Goal: Information Seeking & Learning: Learn about a topic

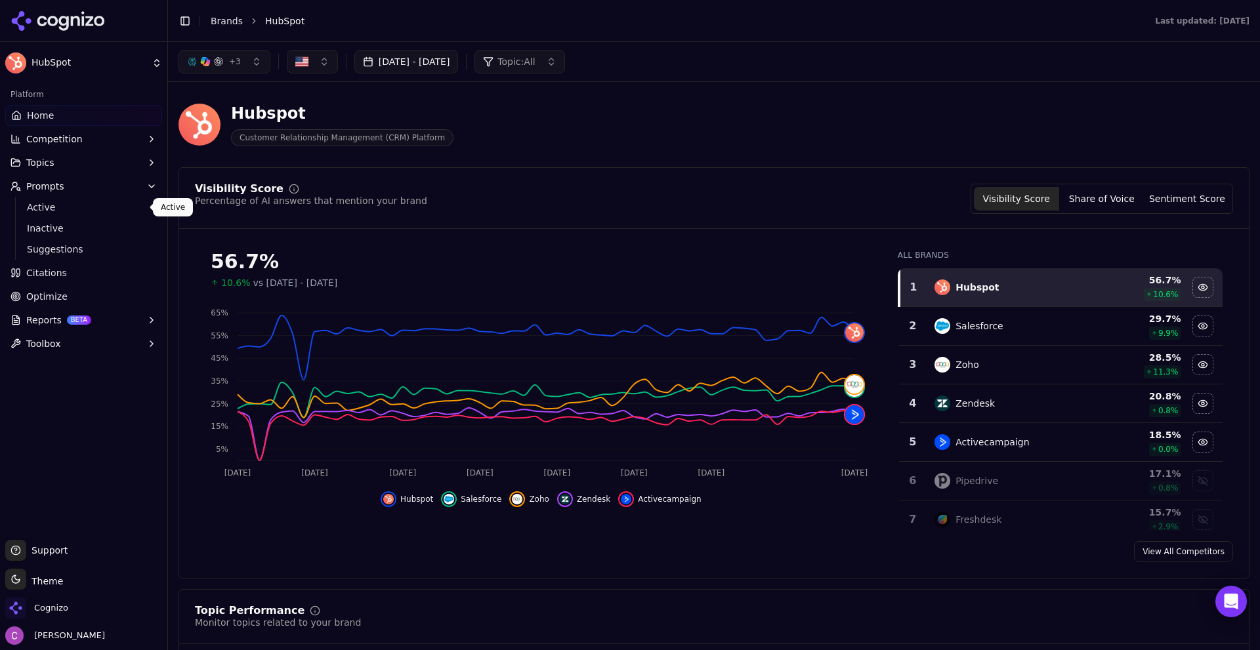
click at [42, 213] on span "Active" at bounding box center [84, 207] width 114 height 13
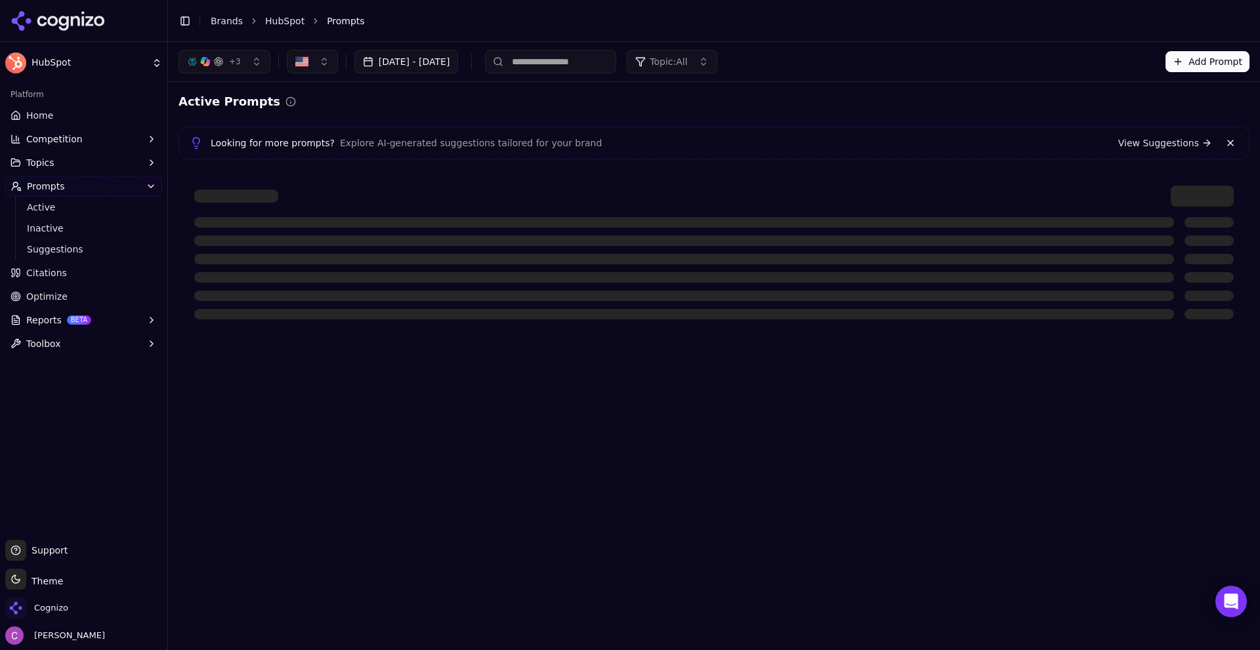
click at [60, 122] on link "Home" at bounding box center [83, 115] width 157 height 21
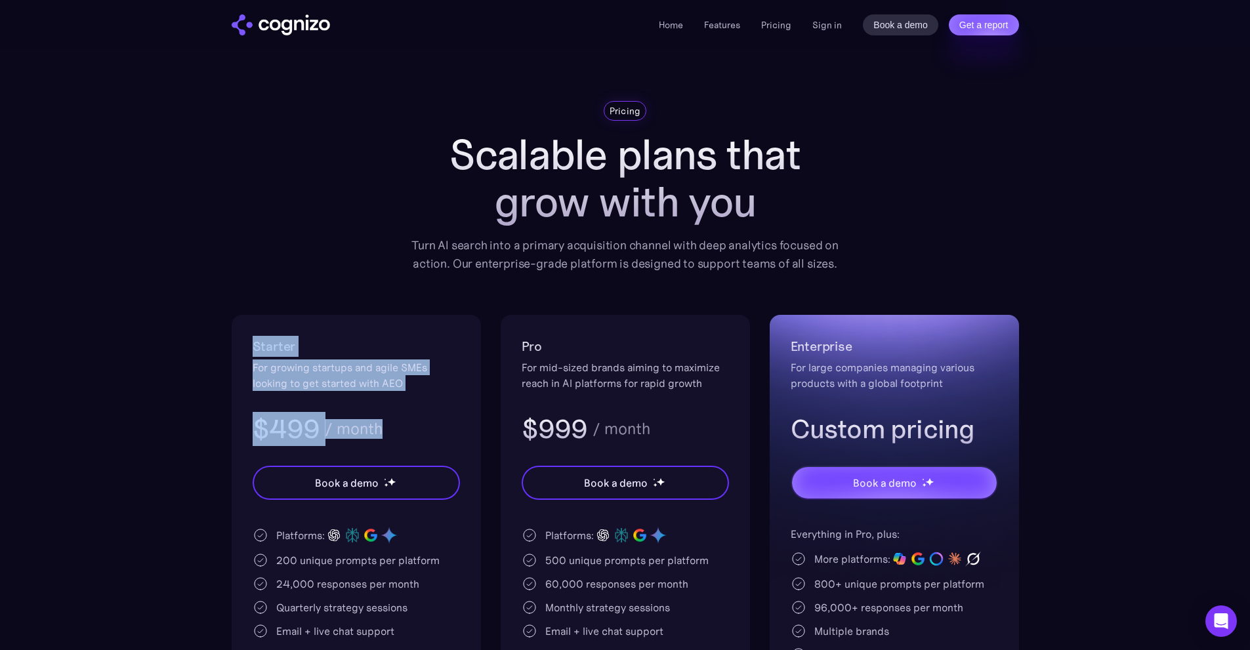
drag, startPoint x: 235, startPoint y: 349, endPoint x: 420, endPoint y: 429, distance: 201.4
click at [420, 429] on div "Starter For growing startups and agile SMEs looking to get started with AEO $49…" at bounding box center [356, 556] width 249 height 482
click at [425, 423] on div "$499 / month" at bounding box center [356, 429] width 207 height 34
click at [428, 421] on div "$499 / month" at bounding box center [356, 429] width 207 height 34
drag, startPoint x: 230, startPoint y: 364, endPoint x: 377, endPoint y: 396, distance: 149.7
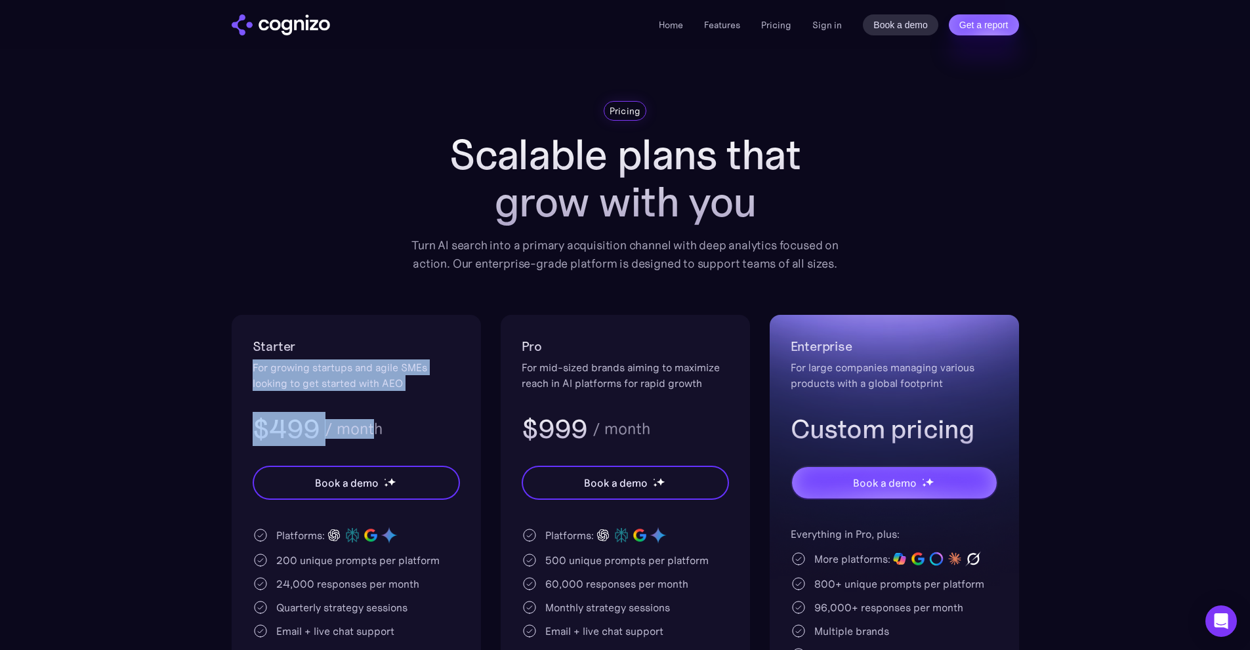
click at [373, 396] on section "Pricing Scalable plans that grow with you Turn AI search into a primary acquisi…" at bounding box center [625, 449] width 1250 height 696
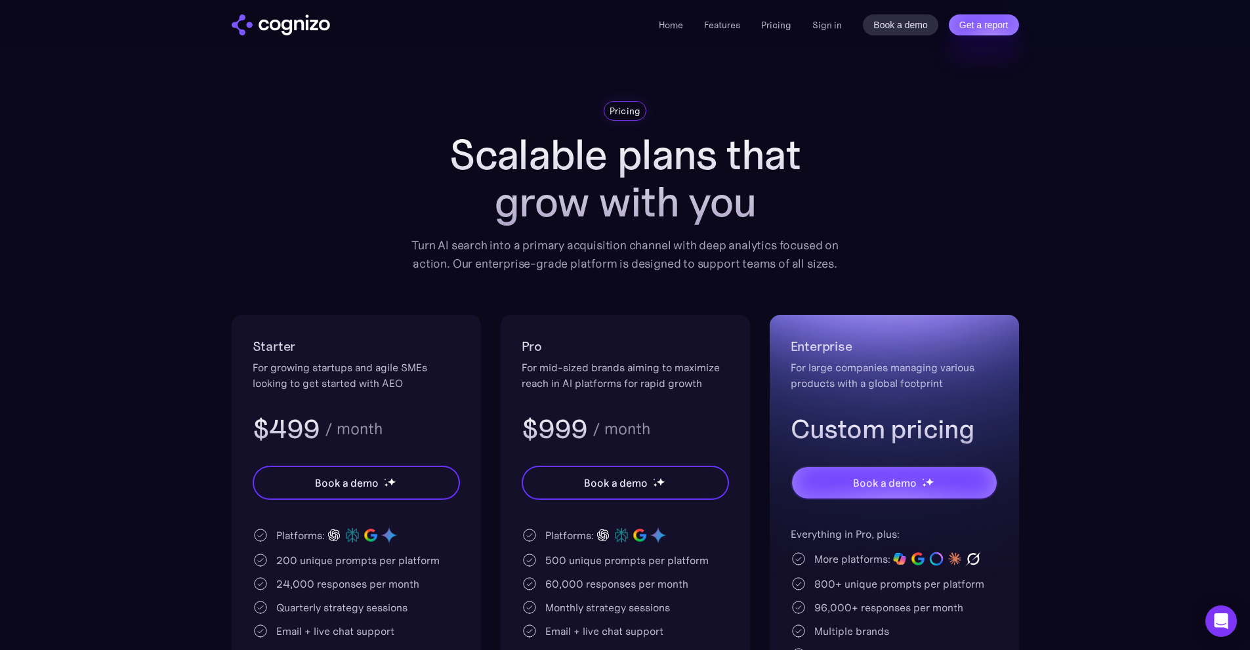
click at [577, 376] on div "For mid-sized brands aiming to maximize reach in AI platforms for rapid growth" at bounding box center [625, 376] width 207 height 32
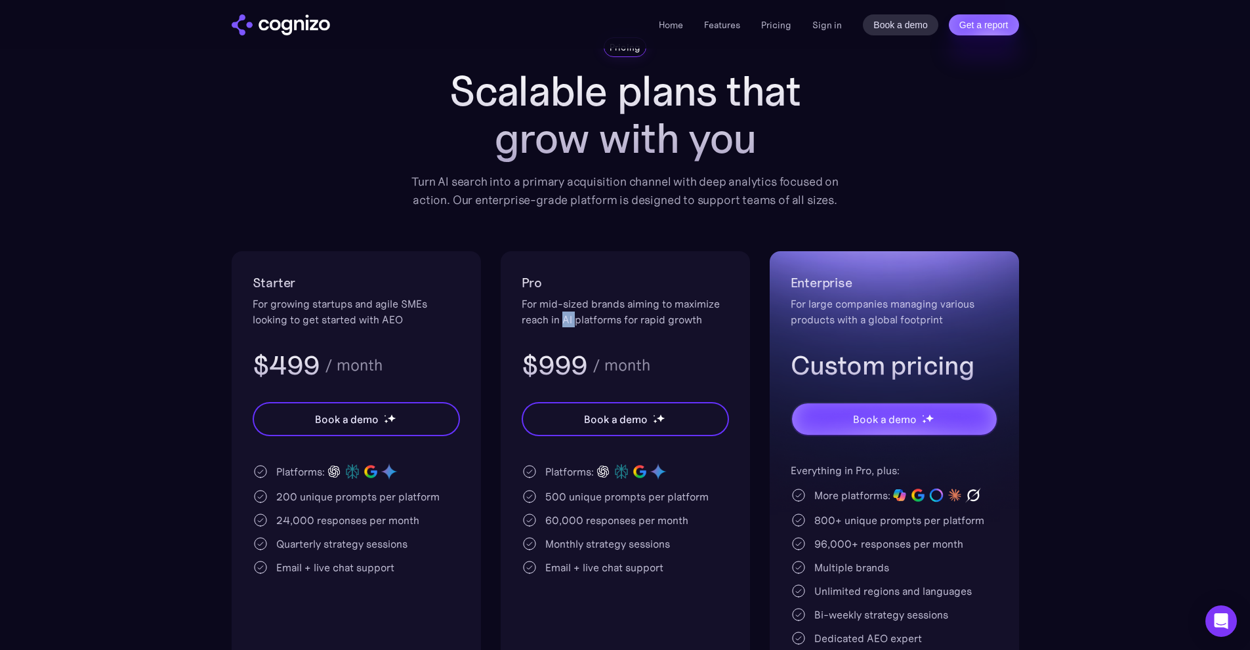
scroll to position [66, 0]
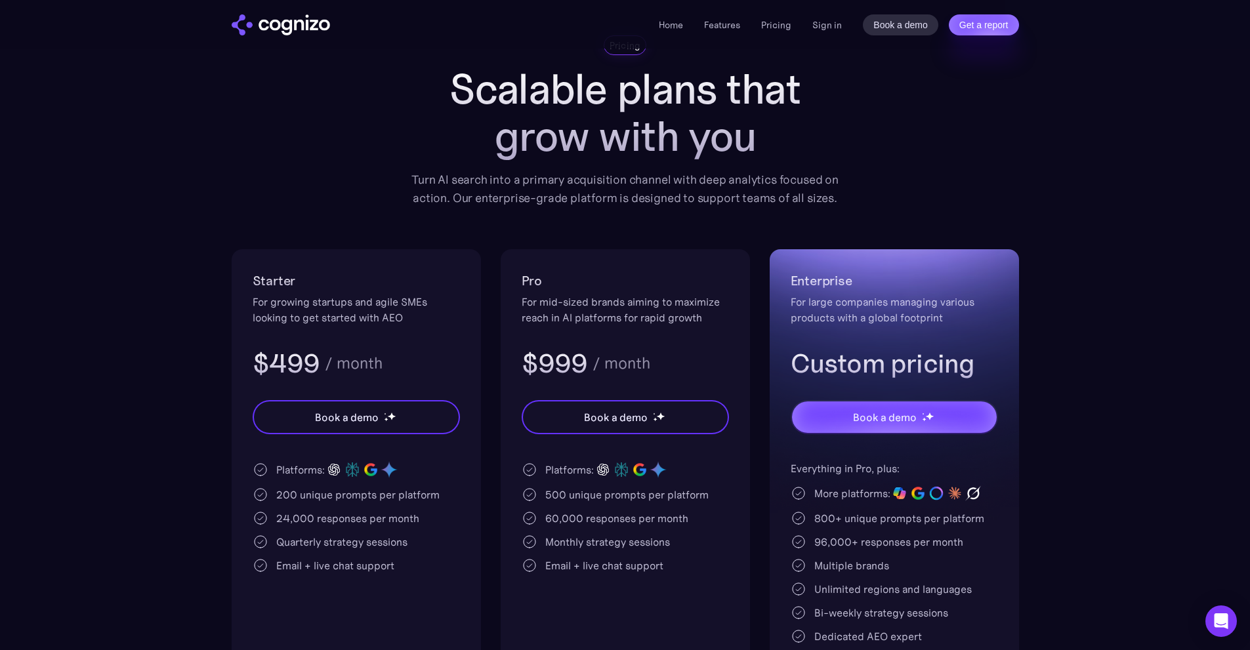
click at [425, 333] on div "Starter For growing startups and agile SMEs looking to get started with AEO $49…" at bounding box center [356, 325] width 207 height 110
drag, startPoint x: 260, startPoint y: 350, endPoint x: 415, endPoint y: 360, distance: 155.3
click at [412, 361] on div "$499 / month" at bounding box center [356, 364] width 207 height 34
click at [438, 358] on div "$499 / month" at bounding box center [356, 364] width 207 height 34
drag, startPoint x: 508, startPoint y: 361, endPoint x: 527, endPoint y: 361, distance: 19.0
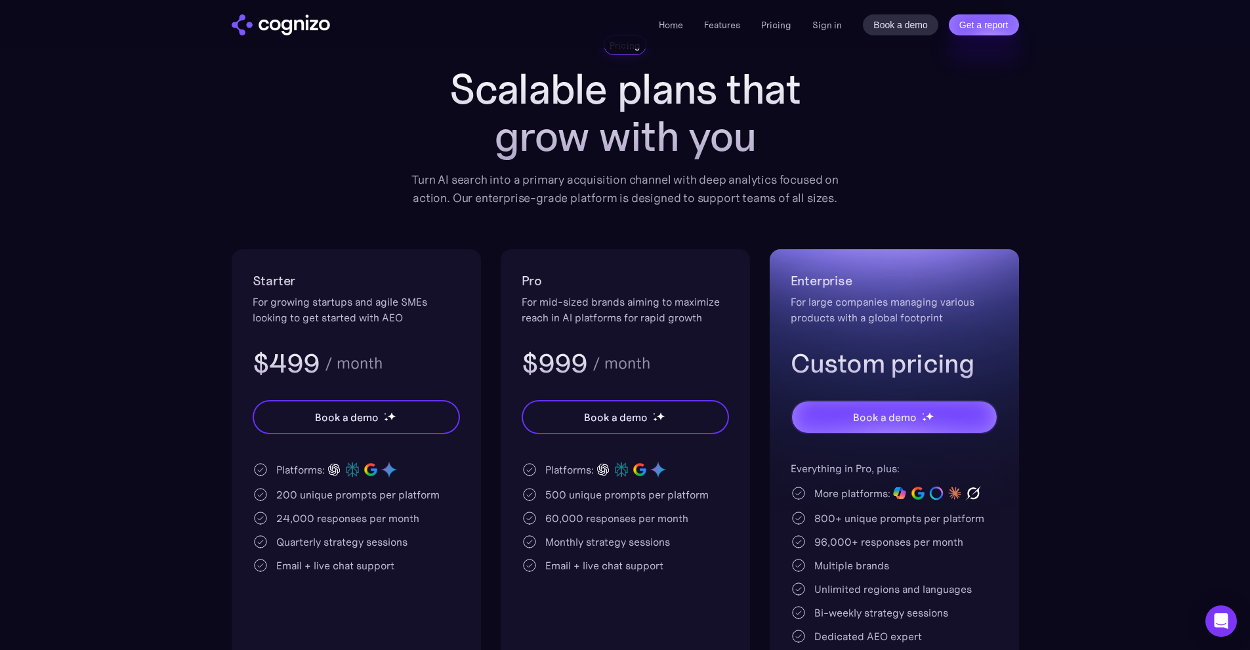
click at [525, 361] on div "Pro For mid-sized brands aiming to maximize reach in AI platforms for rapid gro…" at bounding box center [625, 490] width 249 height 482
click at [673, 377] on div "$999 / month" at bounding box center [625, 364] width 207 height 34
drag, startPoint x: 251, startPoint y: 343, endPoint x: 336, endPoint y: 354, distance: 86.1
click at [334, 354] on div "Starter For growing startups and agile SMEs looking to get started with AEO $49…" at bounding box center [356, 490] width 249 height 482
drag, startPoint x: 272, startPoint y: 492, endPoint x: 310, endPoint y: 491, distance: 37.4
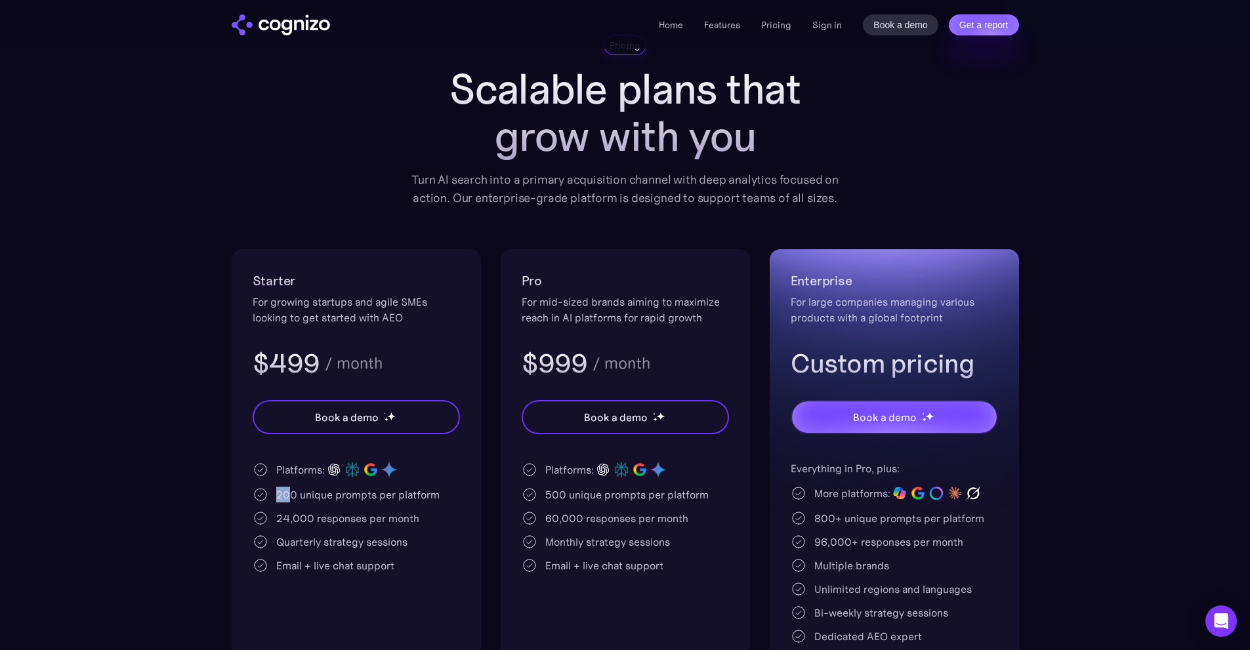
click at [297, 491] on div "200 unique prompts per platform" at bounding box center [356, 495] width 207 height 16
drag, startPoint x: 272, startPoint y: 468, endPoint x: 456, endPoint y: 469, distance: 184.4
click at [456, 469] on div "Platforms:" at bounding box center [356, 470] width 207 height 18
click at [445, 464] on div "Platforms:" at bounding box center [356, 470] width 207 height 18
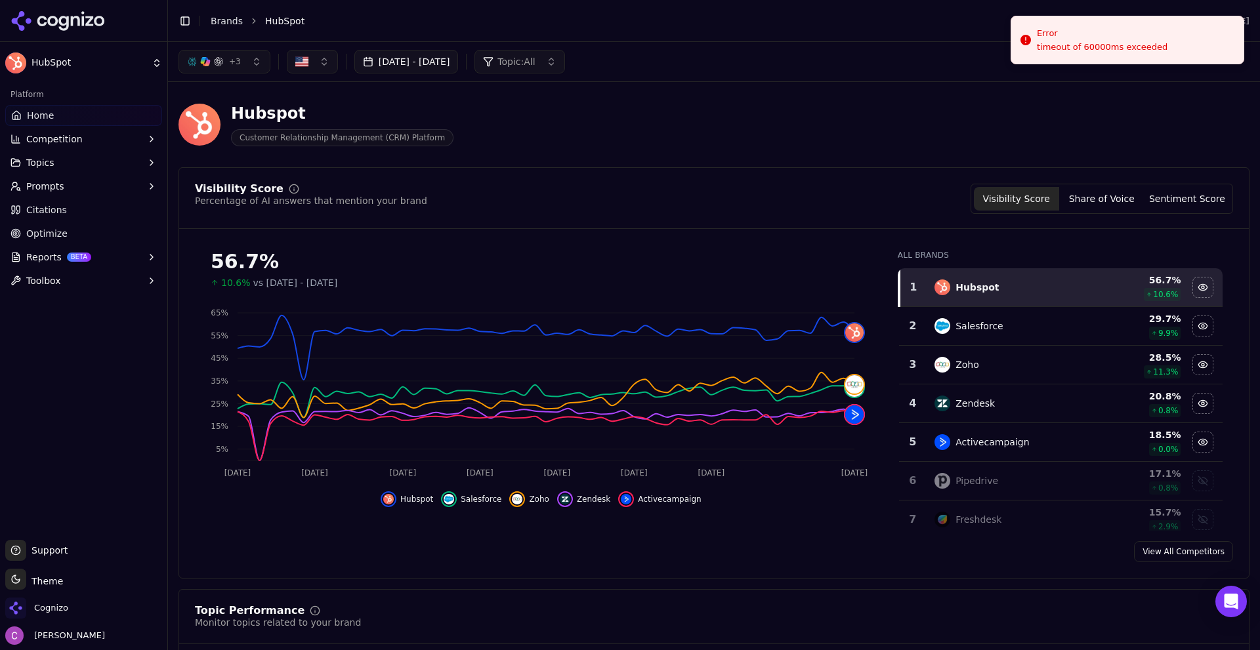
click at [1105, 25] on li "Error timeout of 60000ms exceeded" at bounding box center [1128, 40] width 234 height 49
click at [704, 49] on div "+ 3 Aug 08, 2025 - Oct 07, 2025 Topic: All" at bounding box center [714, 61] width 1092 height 39
click at [62, 109] on link "Home" at bounding box center [83, 115] width 157 height 21
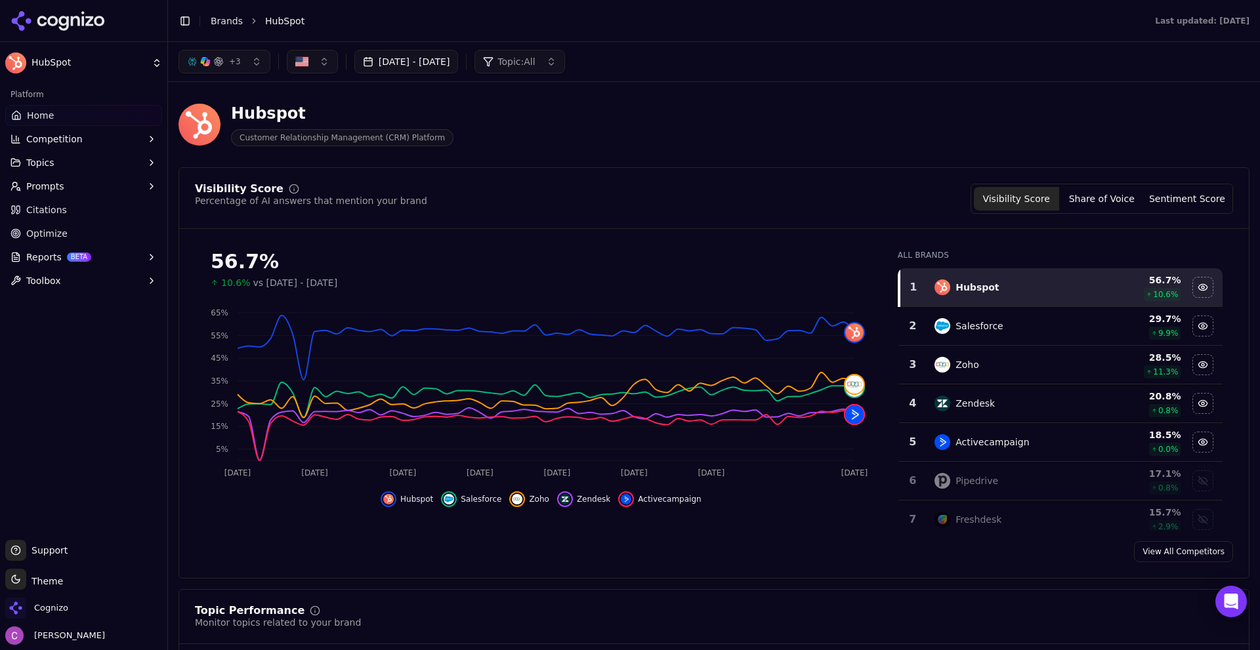
click at [765, 58] on div "+ 3 Aug 08, 2025 - Oct 07, 2025 Topic: All" at bounding box center [714, 62] width 1071 height 24
click at [582, 106] on div "Hubspot Customer Relationship Management (CRM) Platform" at bounding box center [473, 124] width 588 height 43
click at [217, 16] on link "Brands" at bounding box center [227, 21] width 32 height 11
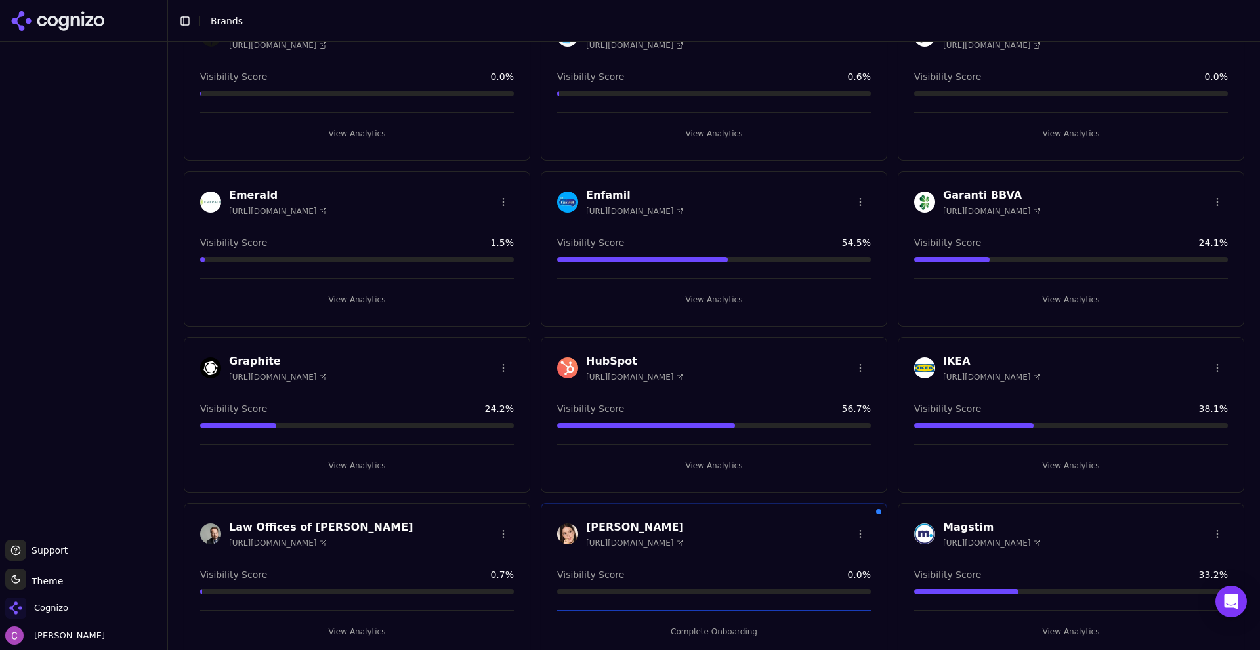
scroll to position [788, 0]
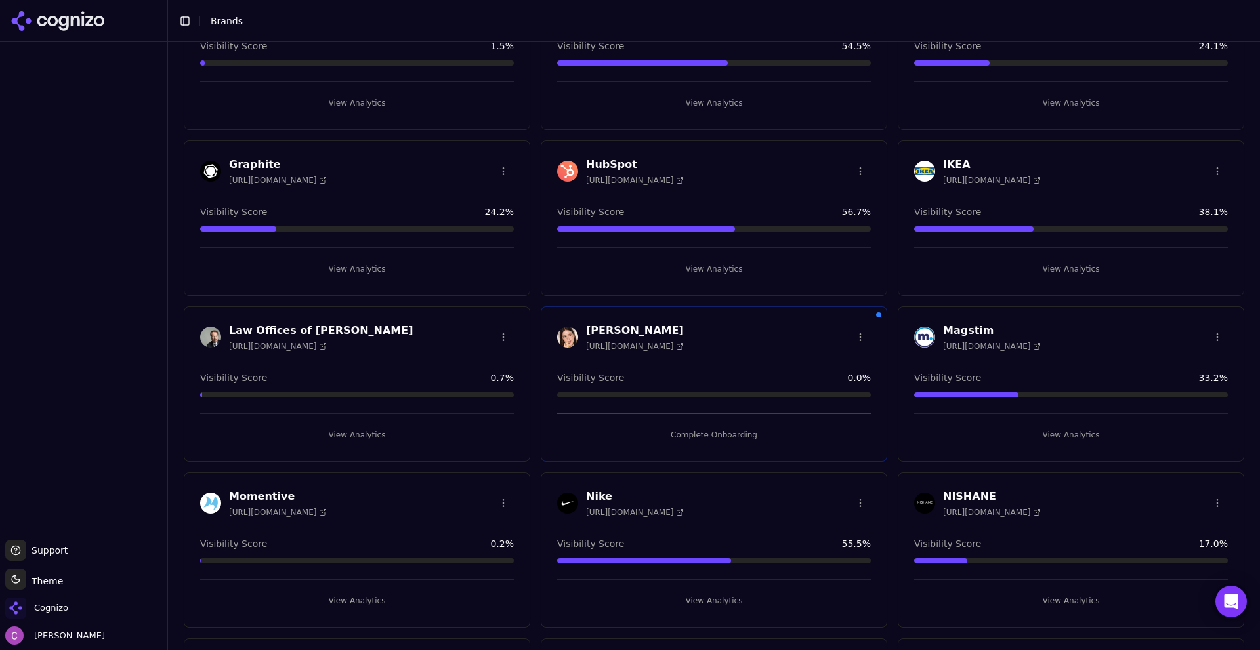
click at [696, 270] on button "View Analytics" at bounding box center [714, 269] width 314 height 21
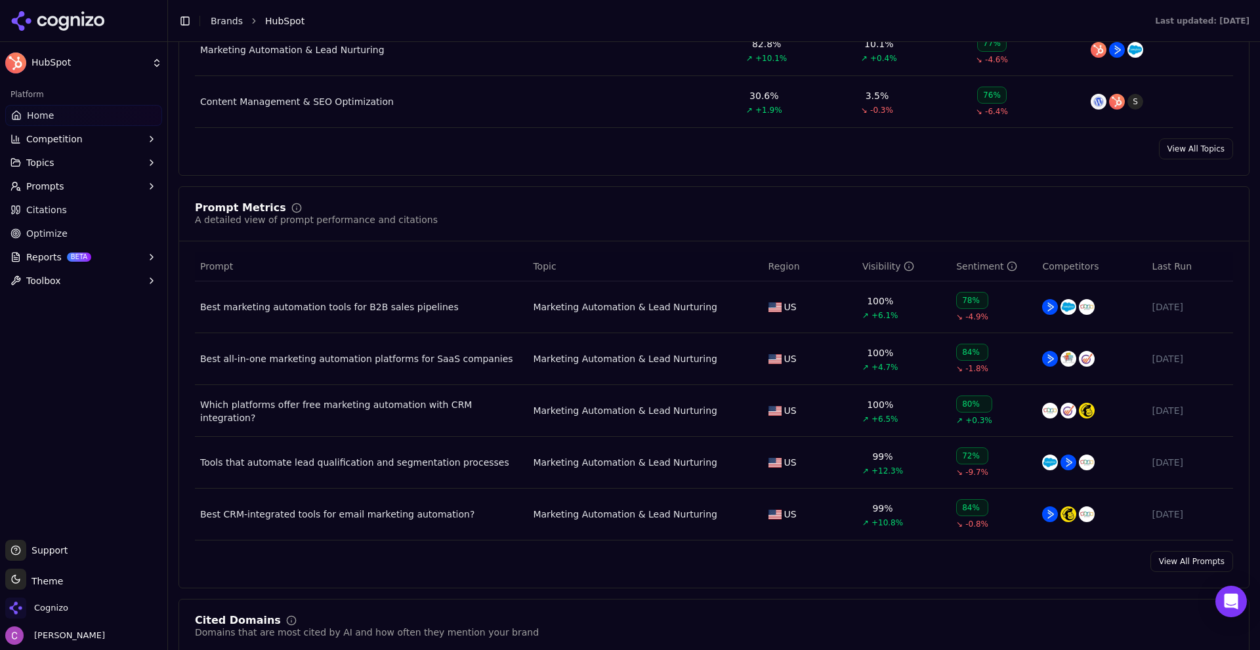
scroll to position [853, 0]
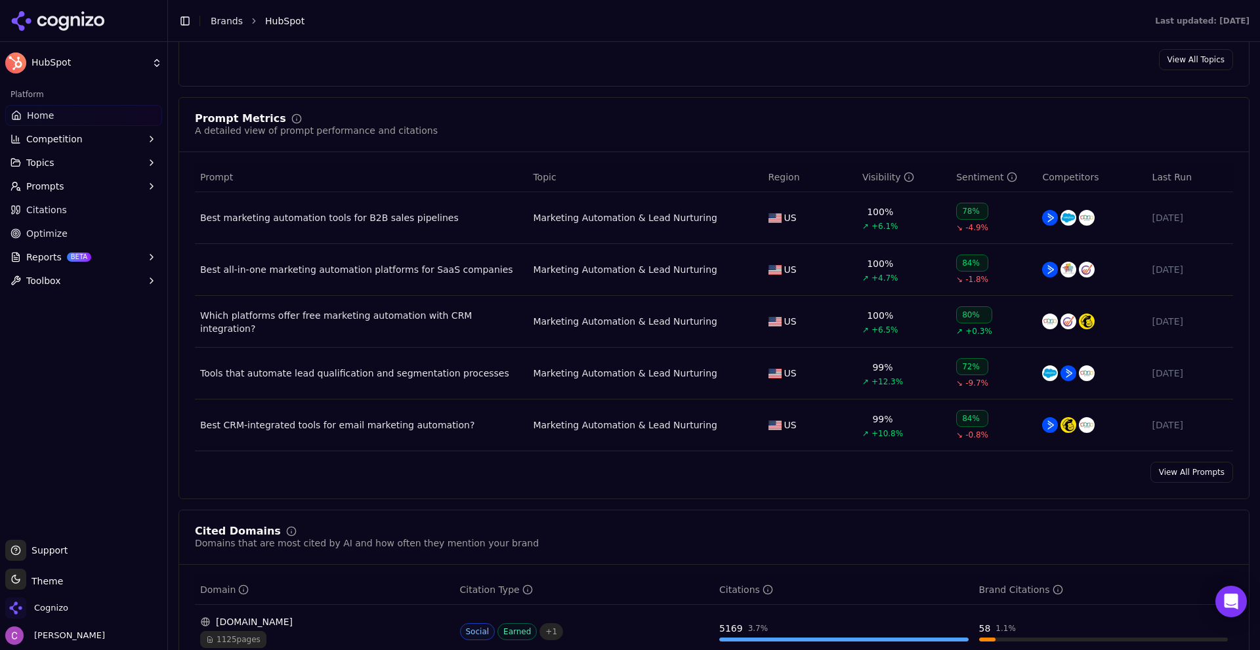
click at [54, 181] on span "Prompts" at bounding box center [45, 186] width 38 height 13
click at [43, 211] on span "Active" at bounding box center [84, 207] width 114 height 13
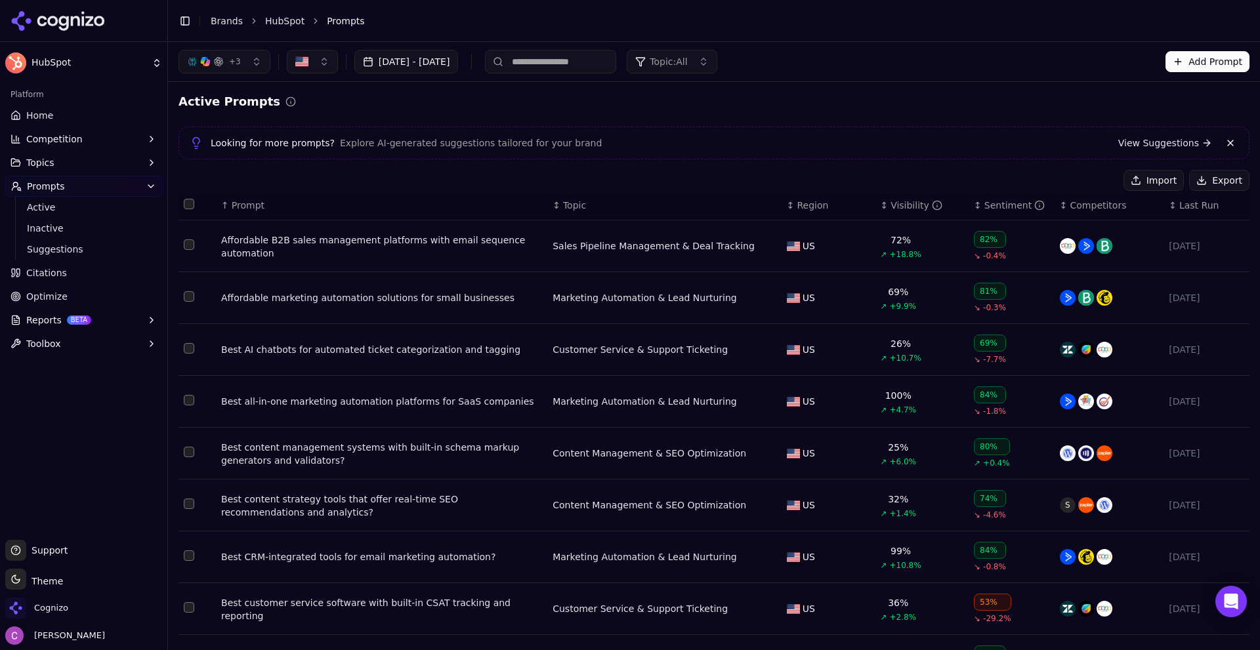
click at [365, 242] on div "Affordable B2B sales management platforms with email sequence automation" at bounding box center [381, 247] width 321 height 26
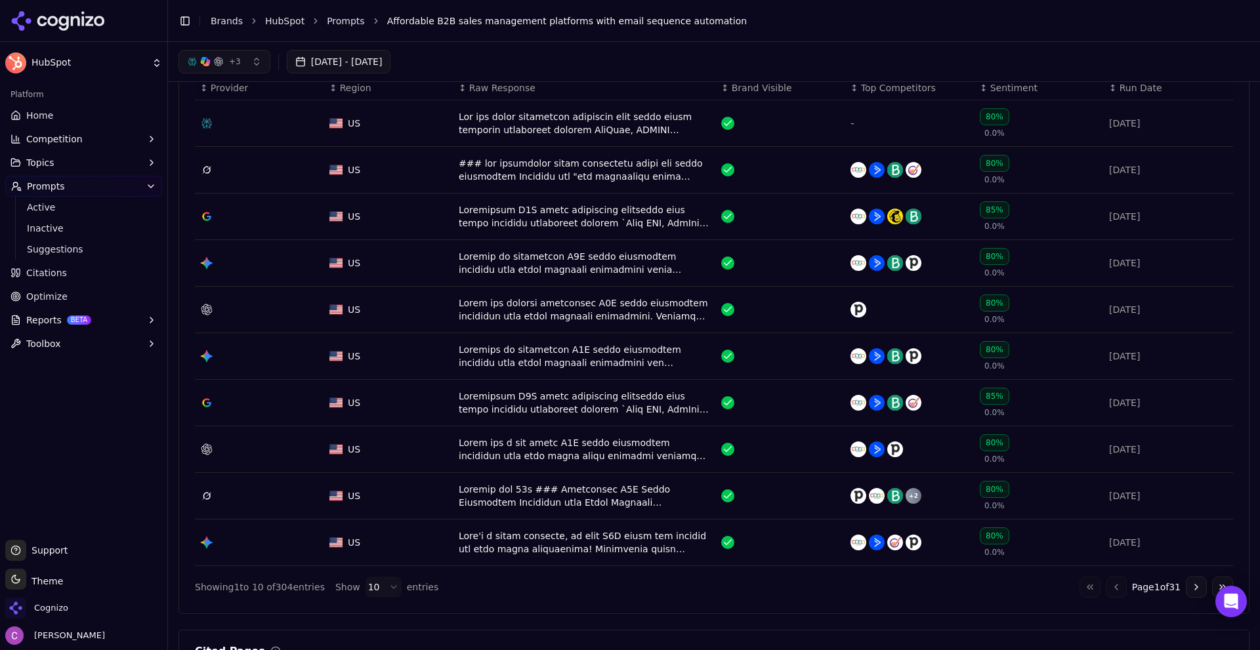
scroll to position [459, 0]
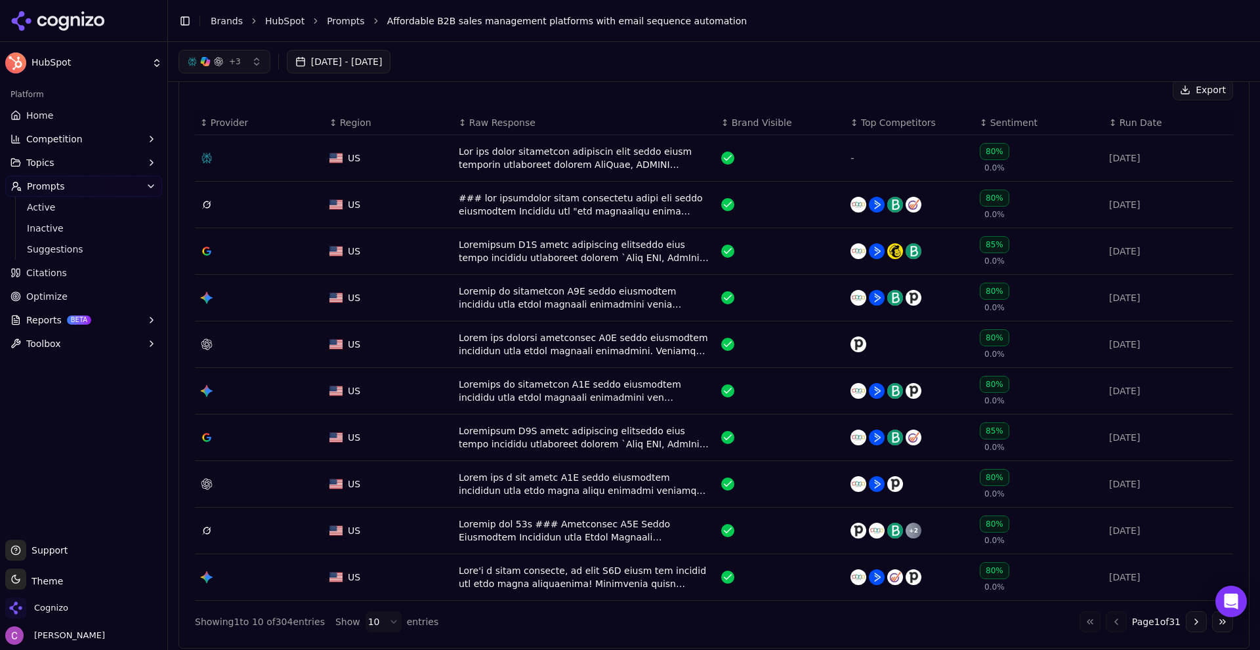
click at [572, 166] on div "Data table" at bounding box center [585, 158] width 252 height 26
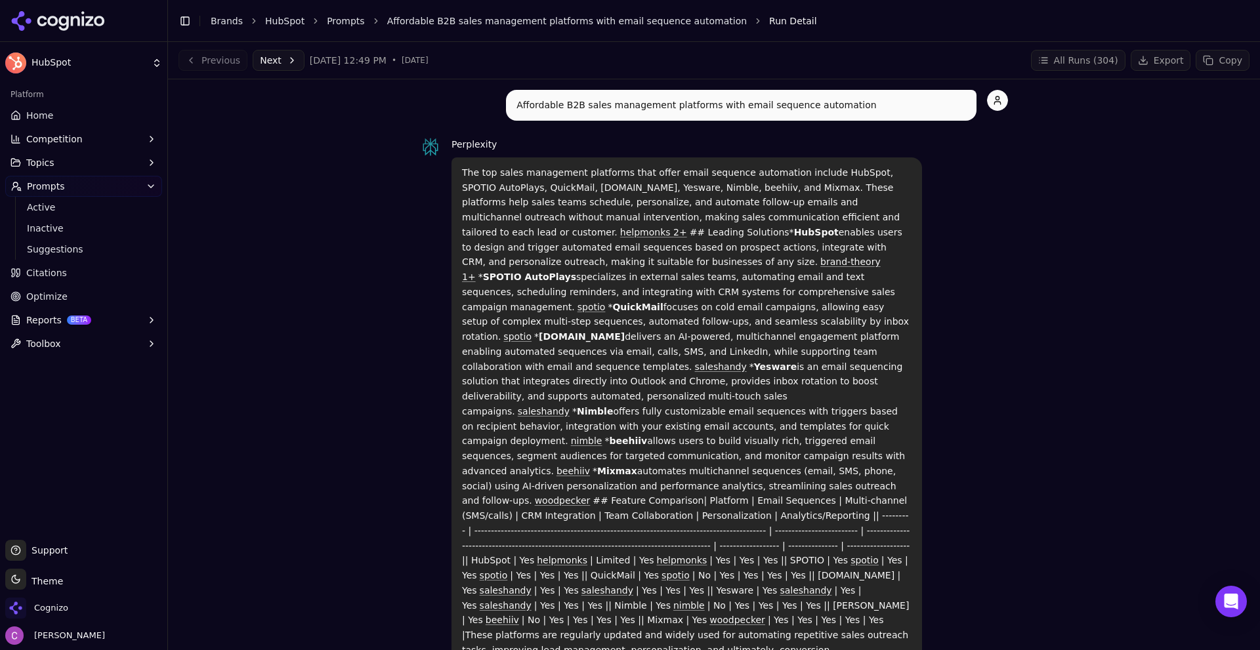
click at [64, 112] on link "Home" at bounding box center [83, 115] width 157 height 21
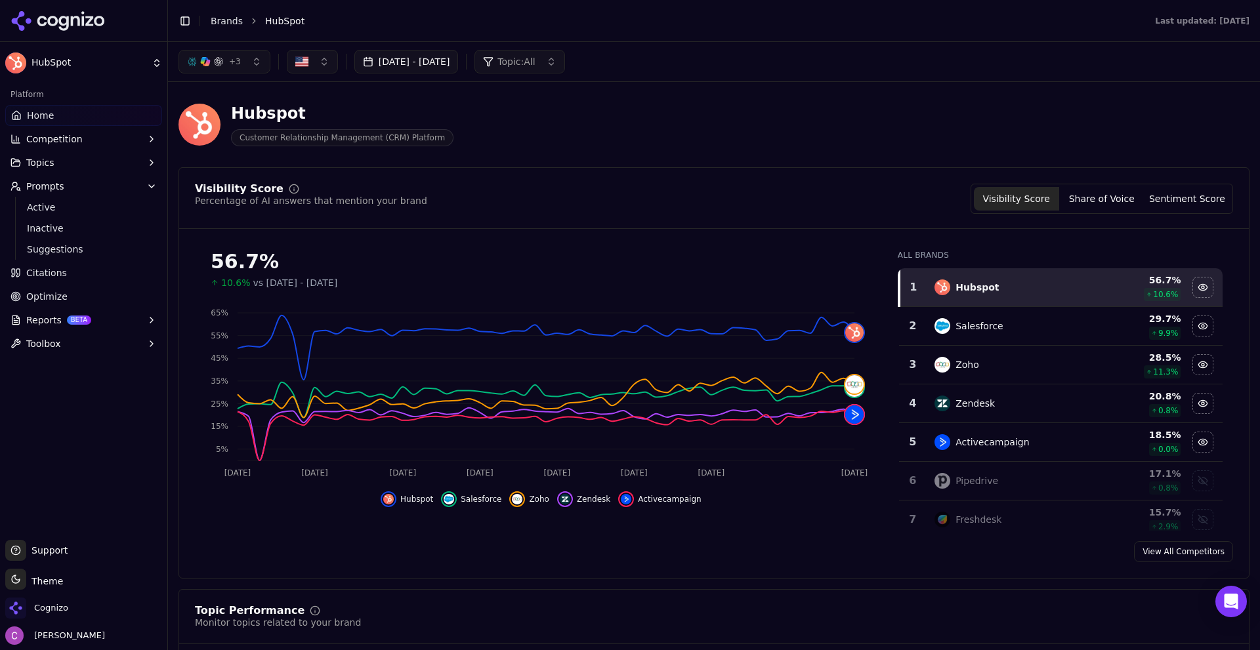
click at [233, 54] on button "+ 3" at bounding box center [225, 62] width 92 height 24
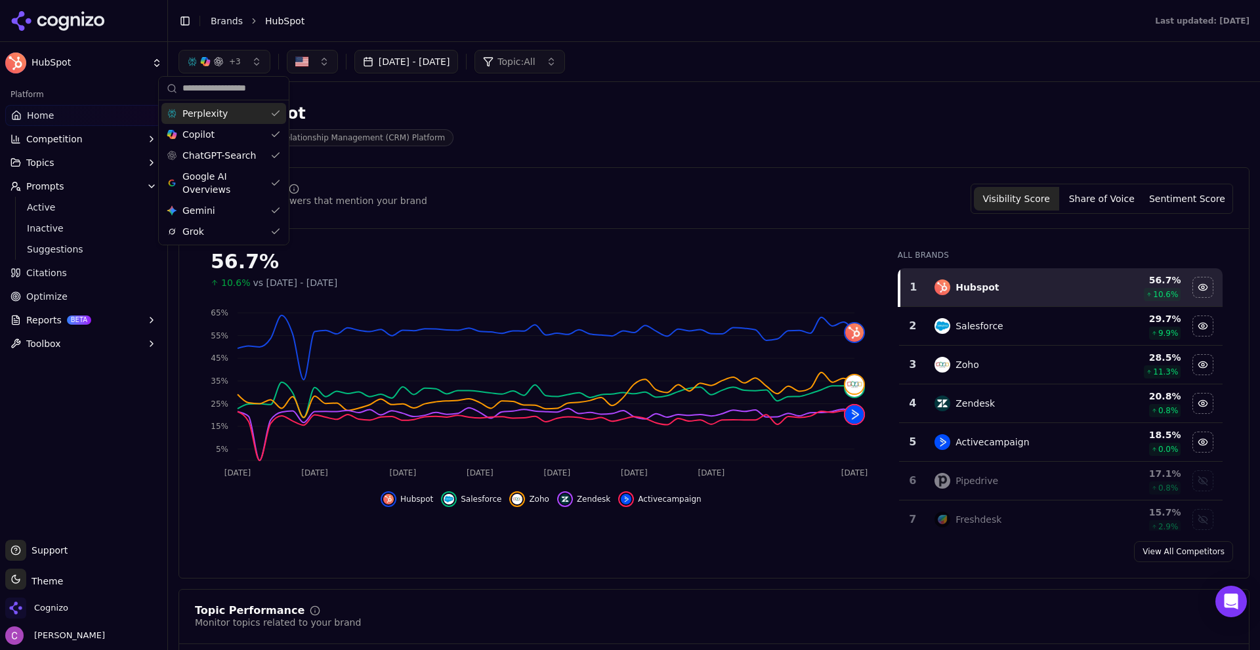
click at [236, 52] on button "+ 3" at bounding box center [225, 62] width 92 height 24
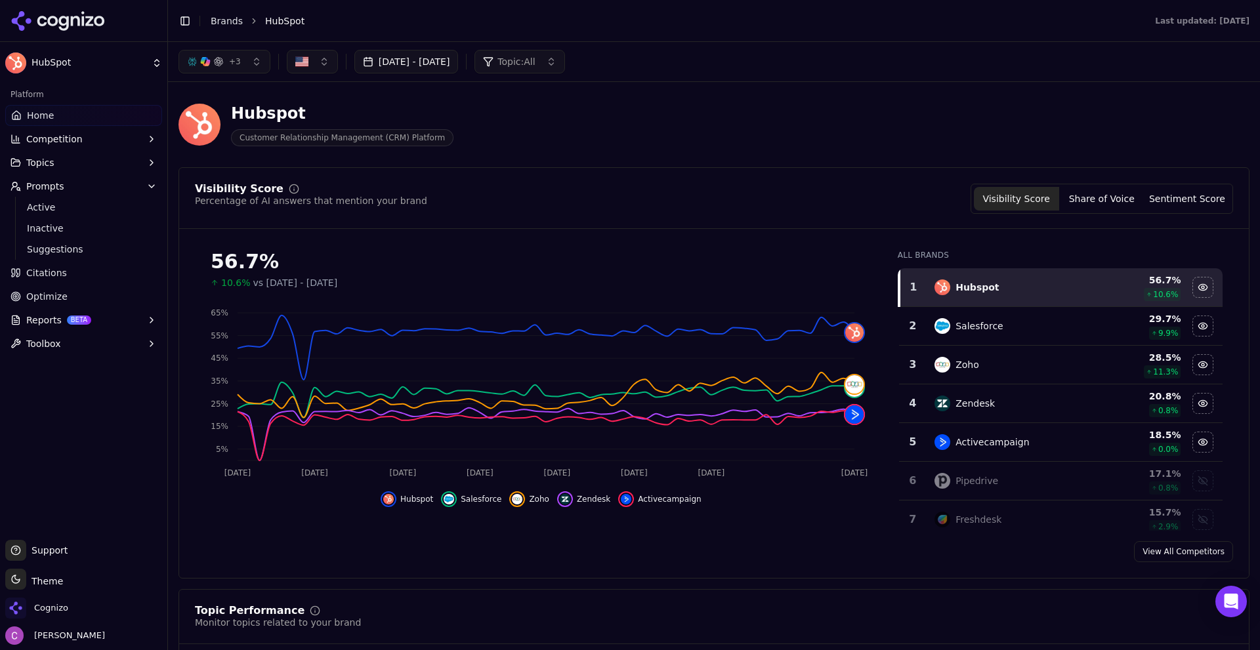
click at [564, 74] on div "+ 3 Aug 08, 2025 - Oct 07, 2025 Topic: All" at bounding box center [714, 61] width 1092 height 39
click at [535, 64] on span "Topic: All" at bounding box center [516, 61] width 37 height 13
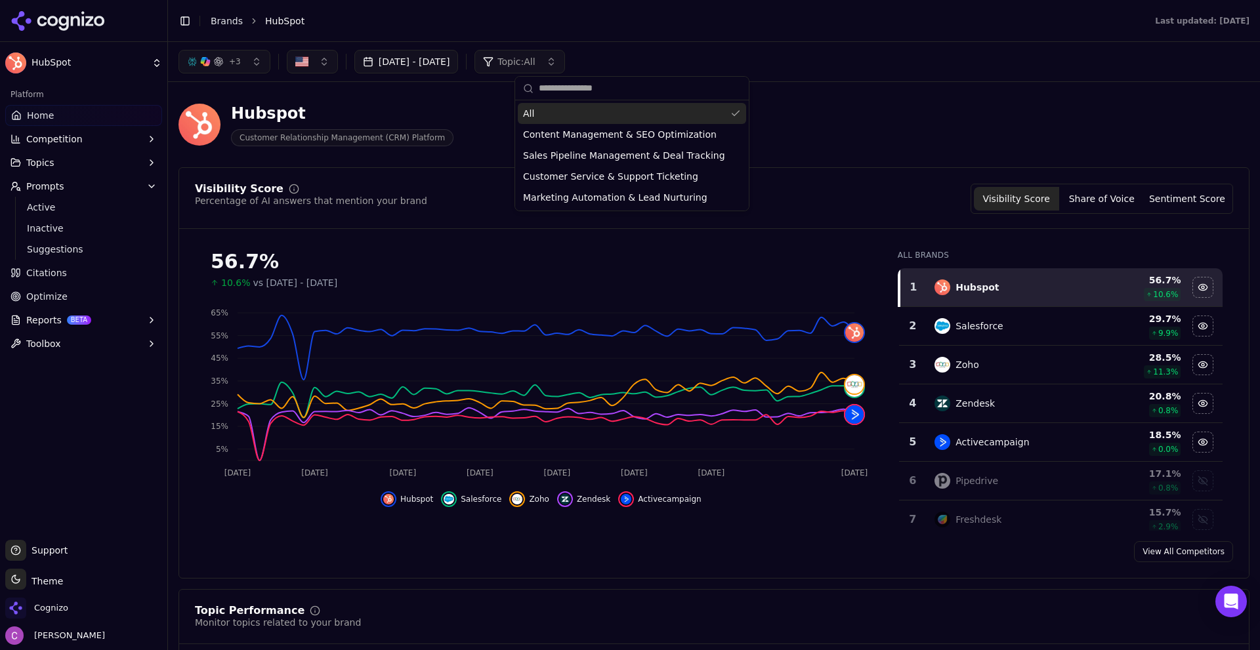
click at [535, 64] on span "Topic: All" at bounding box center [516, 61] width 37 height 13
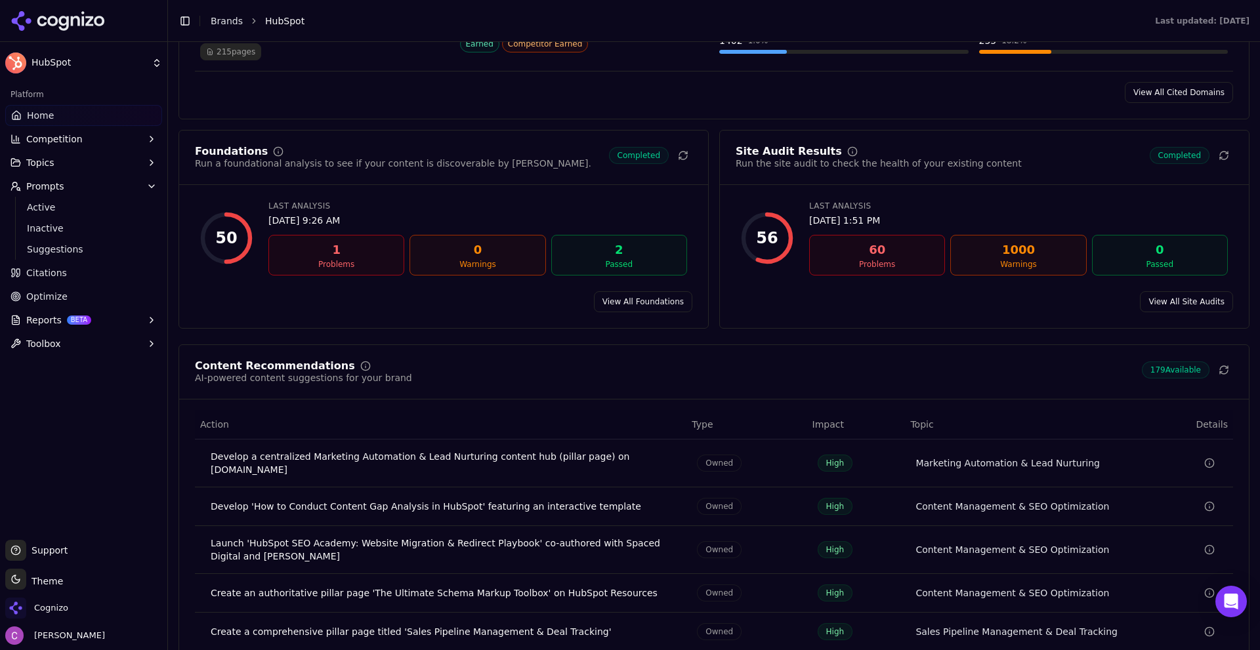
scroll to position [1772, 0]
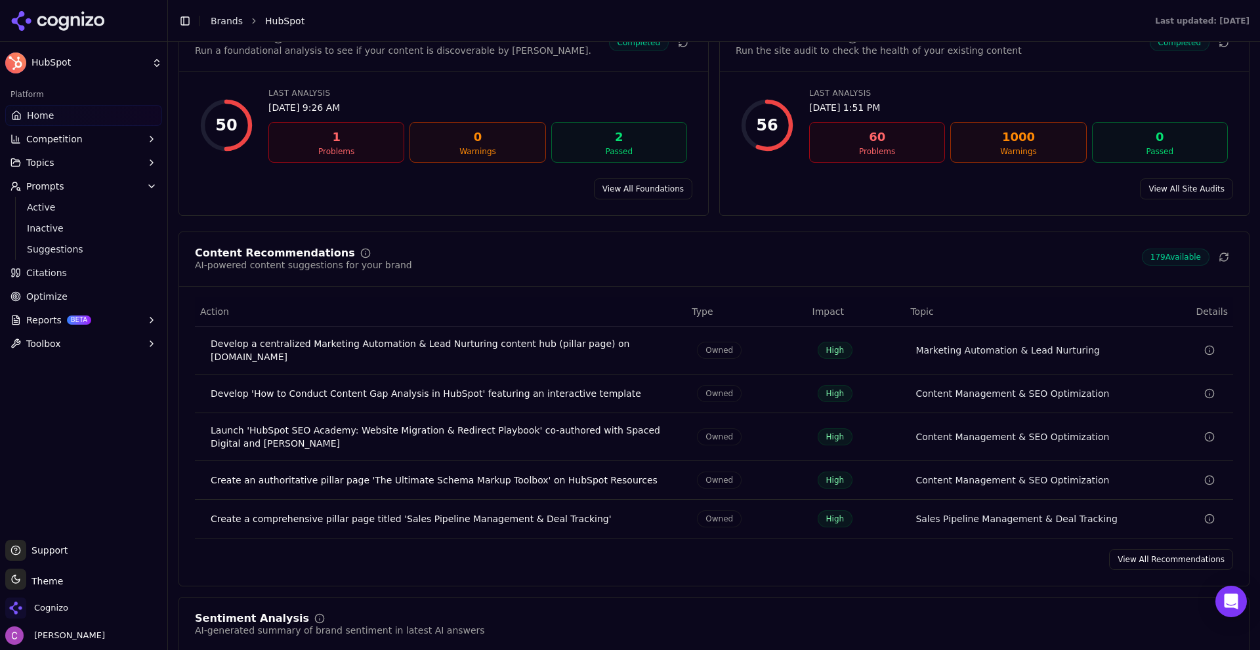
click at [557, 251] on div "Content Recommendations AI-powered content suggestions for your brand 179 Avail…" at bounding box center [714, 260] width 1038 height 24
click at [61, 137] on span "Competition" at bounding box center [54, 139] width 56 height 13
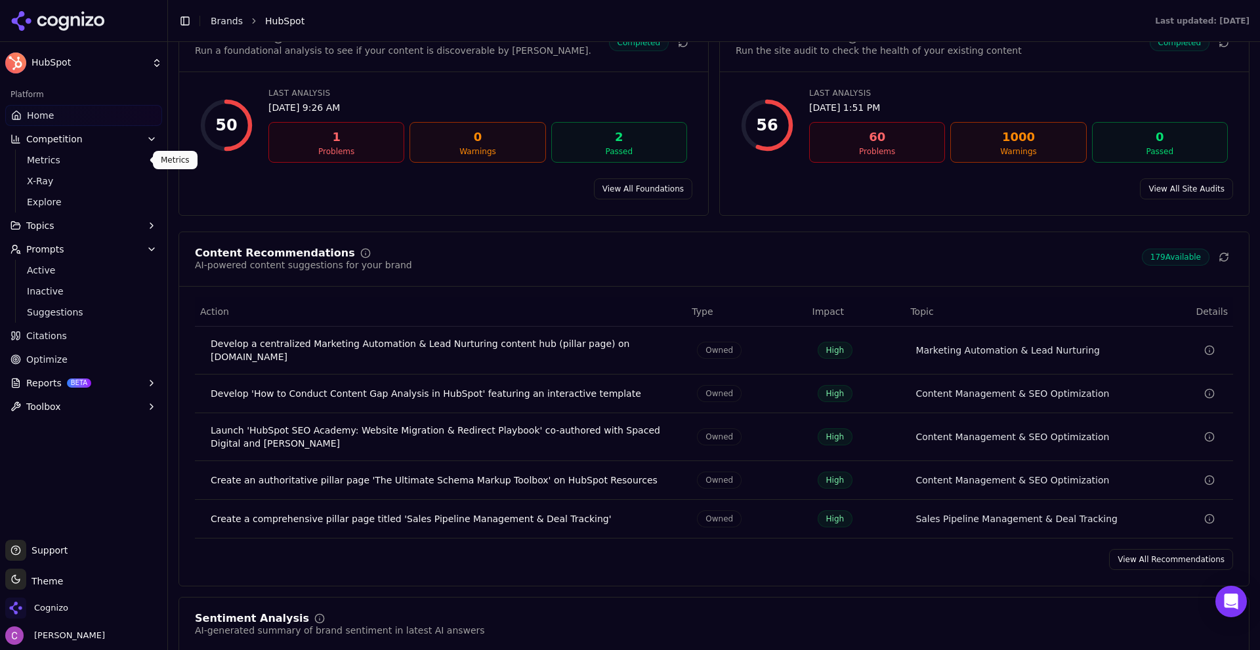
click at [59, 157] on span "Metrics" at bounding box center [84, 160] width 114 height 13
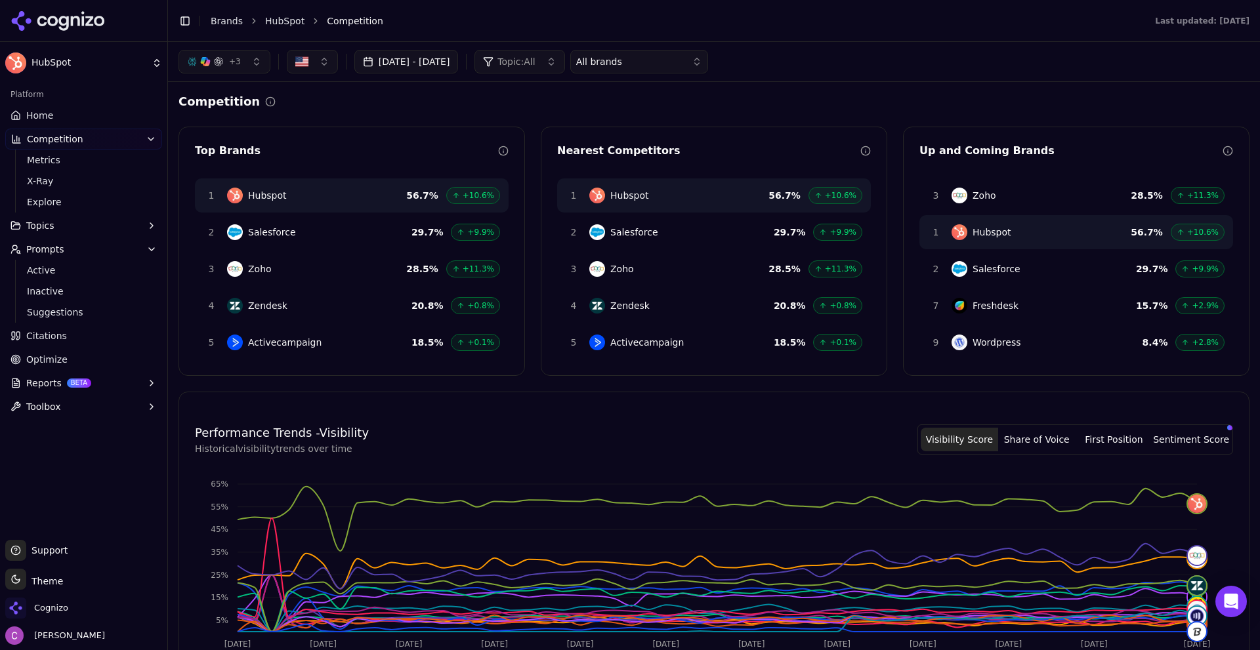
click at [247, 69] on button "+ 3" at bounding box center [225, 62] width 92 height 24
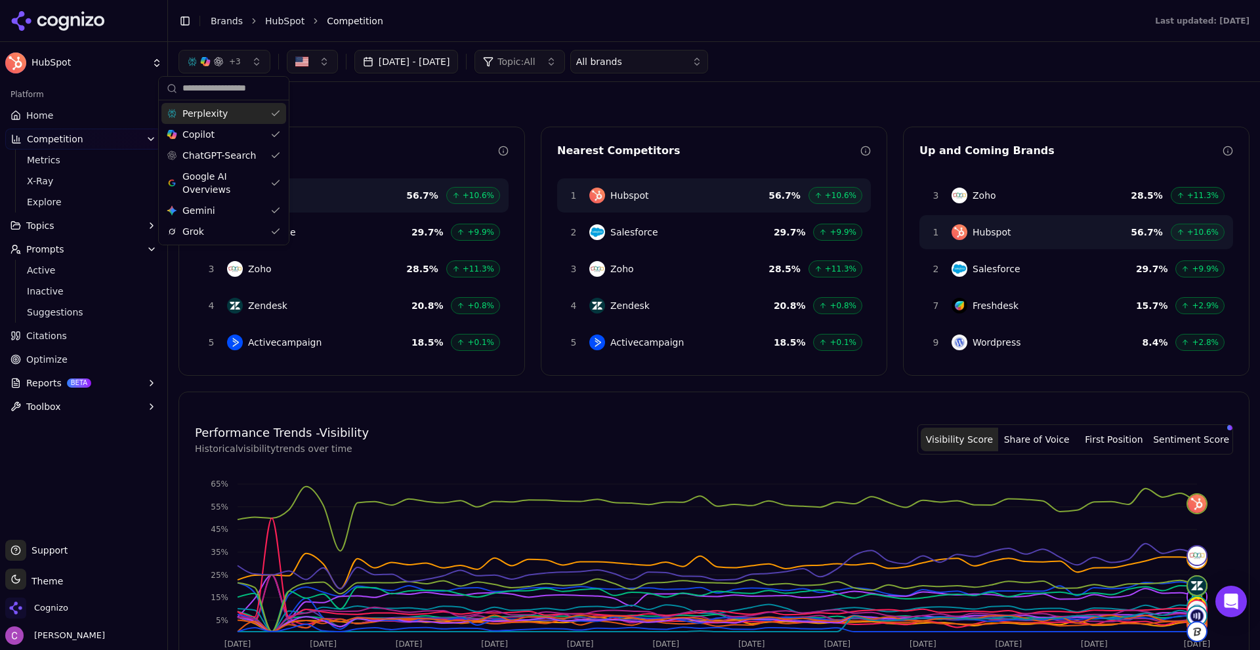
click at [247, 69] on button "+ 3" at bounding box center [225, 62] width 92 height 24
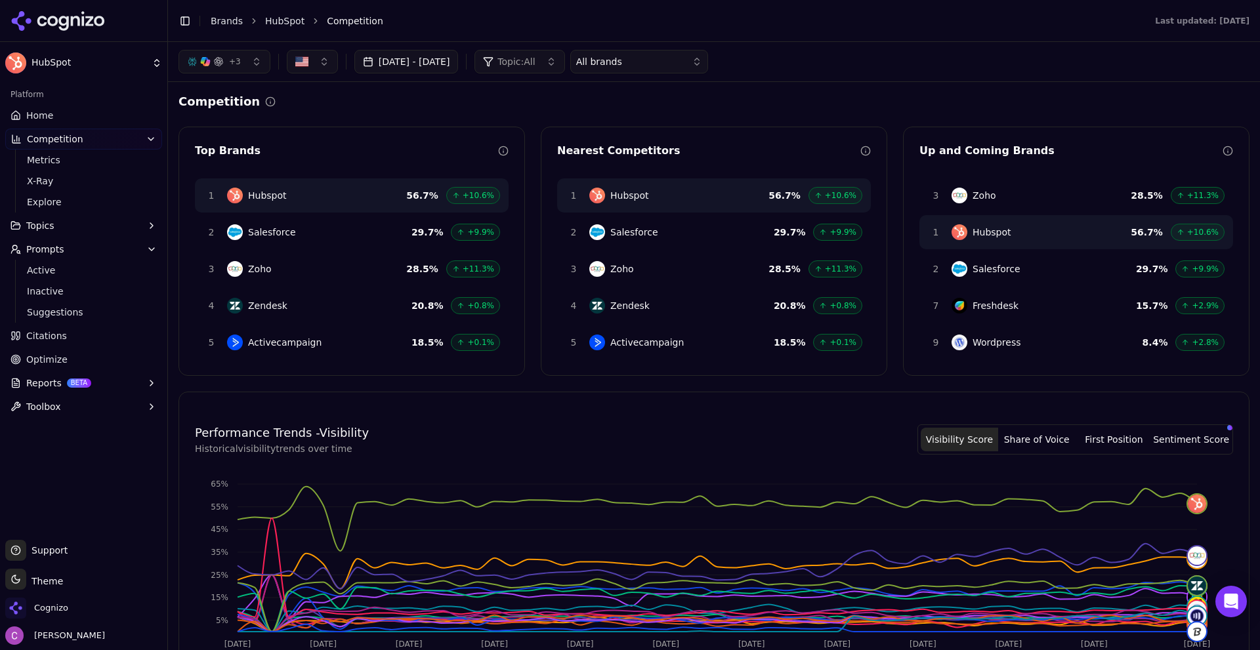
click at [507, 96] on div "Competition" at bounding box center [714, 102] width 1071 height 18
click at [33, 178] on span "X-Ray" at bounding box center [84, 181] width 114 height 13
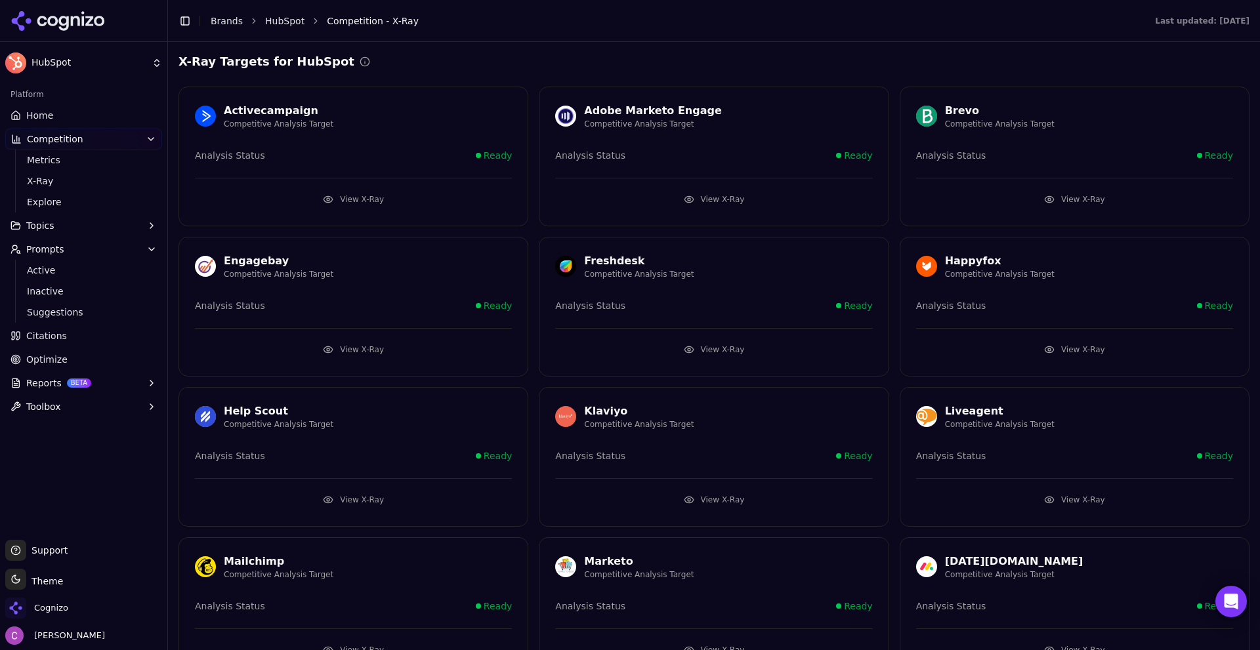
click at [381, 205] on button "View X-Ray" at bounding box center [353, 199] width 317 height 21
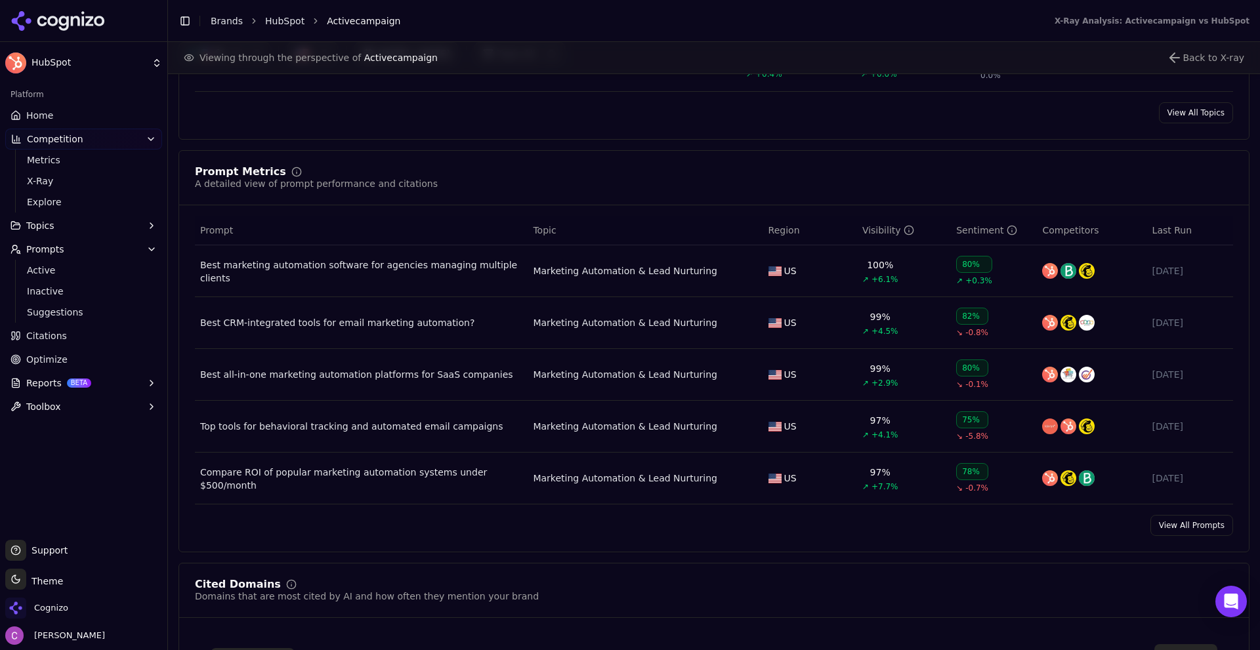
scroll to position [853, 0]
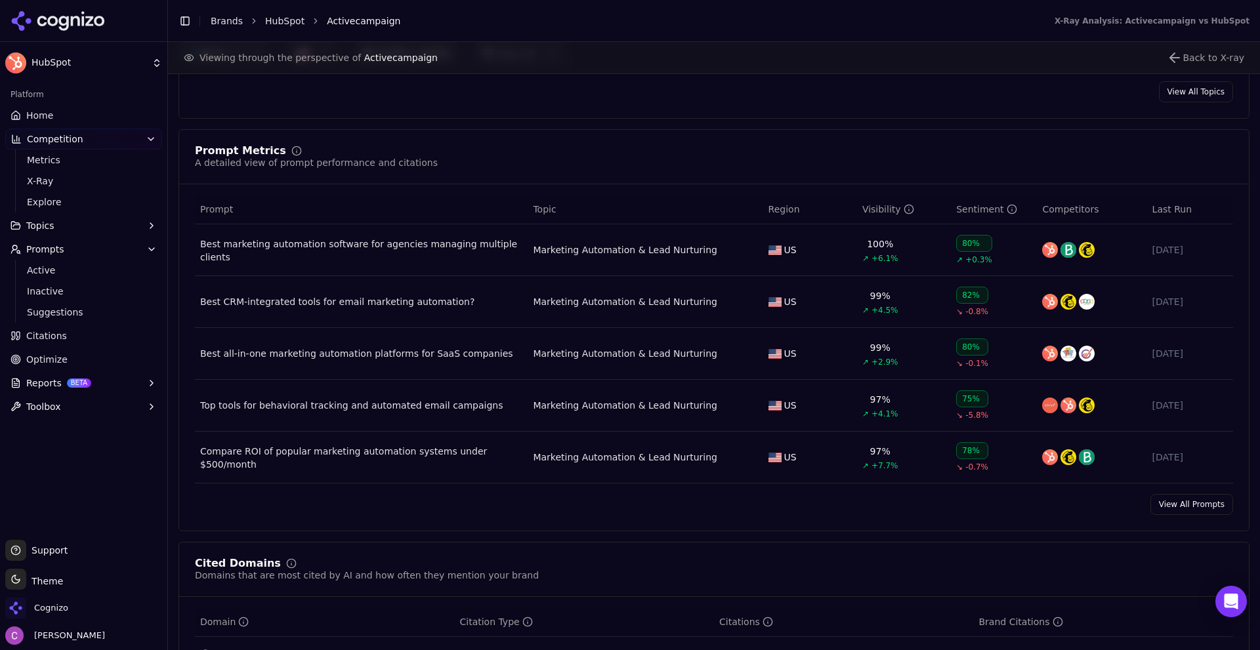
click at [87, 335] on link "Citations" at bounding box center [83, 336] width 157 height 21
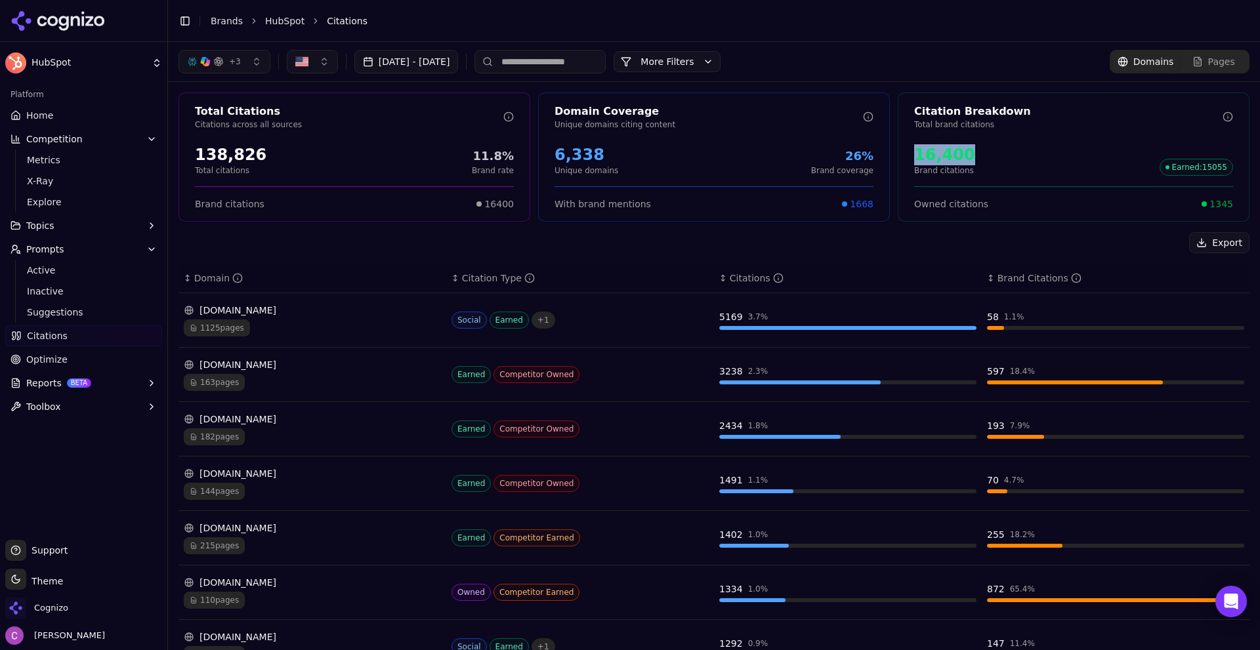
drag, startPoint x: 901, startPoint y: 154, endPoint x: 992, endPoint y: 150, distance: 90.7
click at [971, 150] on div "Citation Breakdown Total brand citations 16,400 Brand citations Earned : 15055 …" at bounding box center [1074, 157] width 352 height 129
click at [1002, 148] on div "16,400 Brand citations Earned : 15055" at bounding box center [1073, 160] width 319 height 32
drag, startPoint x: 1202, startPoint y: 205, endPoint x: 1227, endPoint y: 207, distance: 25.6
click at [1227, 207] on div "Owned citations 1345" at bounding box center [1074, 198] width 350 height 24
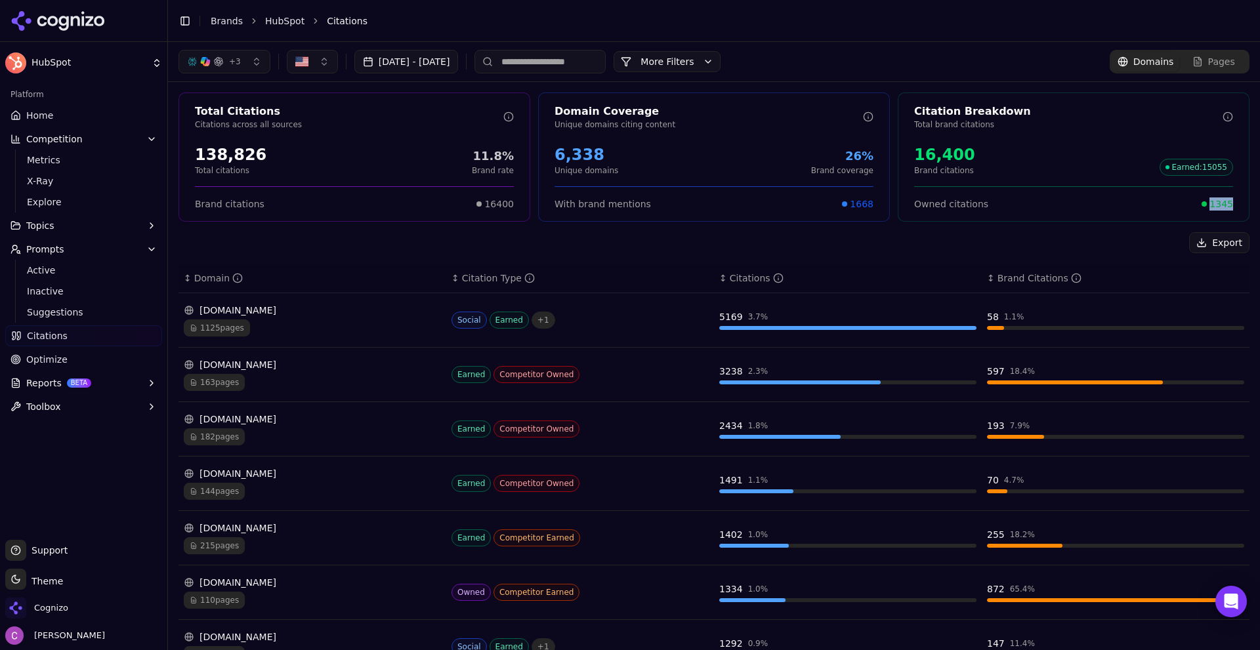
click at [1227, 207] on div "Owned citations 1345" at bounding box center [1074, 198] width 350 height 24
click at [721, 64] on button "More Filters" at bounding box center [667, 61] width 107 height 21
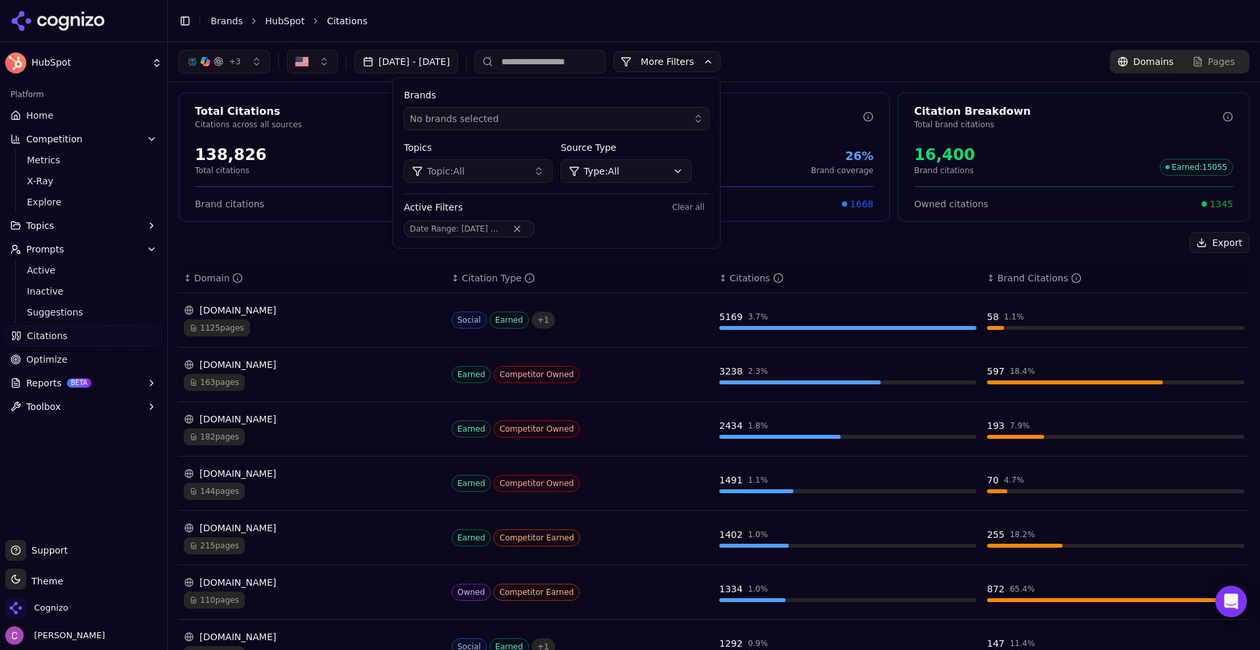
click at [649, 163] on html "HubSpot Platform Home Competition Metrics X-Ray Explore Topics Prompts Active I…" at bounding box center [630, 325] width 1260 height 650
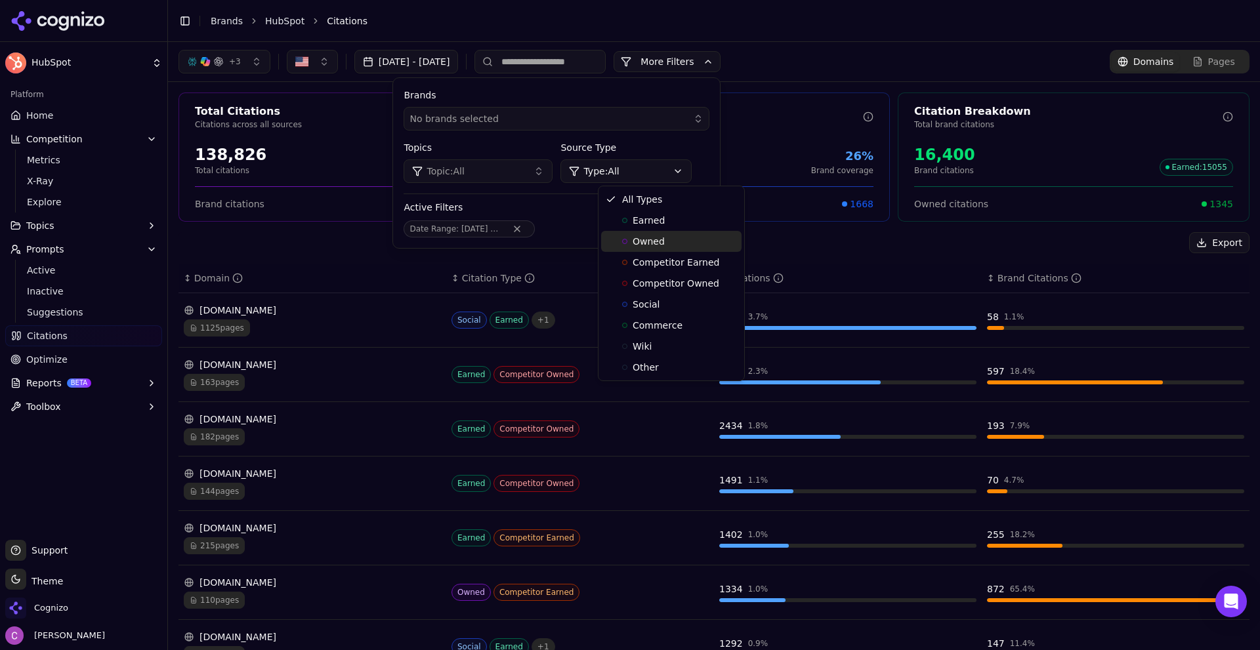
click at [639, 247] on span "Owned" at bounding box center [649, 241] width 32 height 13
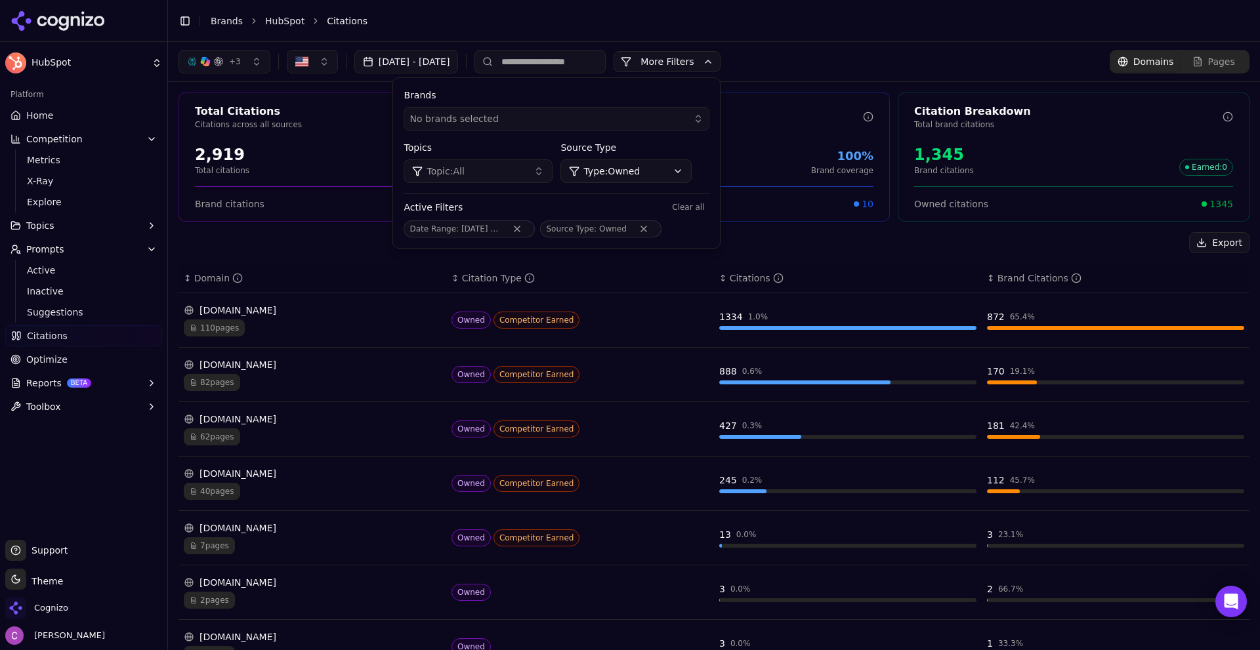
click at [868, 245] on div "Export" at bounding box center [714, 242] width 1071 height 21
click at [710, 64] on button "More Filters" at bounding box center [667, 61] width 107 height 21
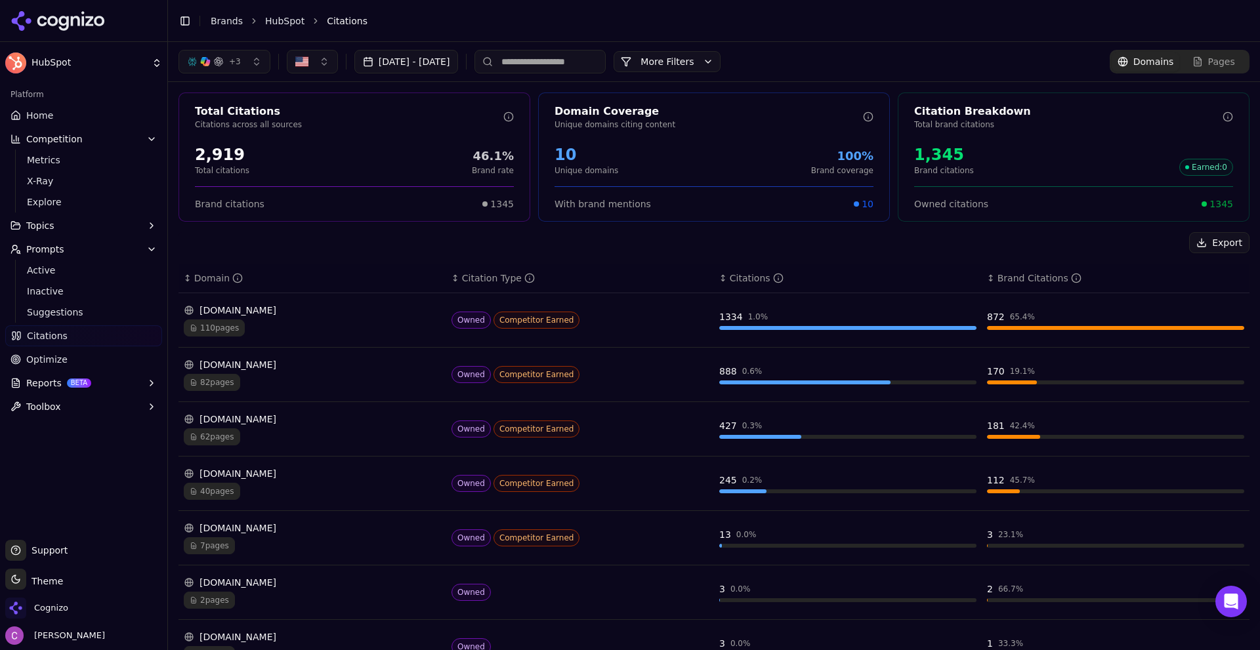
click at [721, 53] on button "More Filters" at bounding box center [667, 61] width 107 height 21
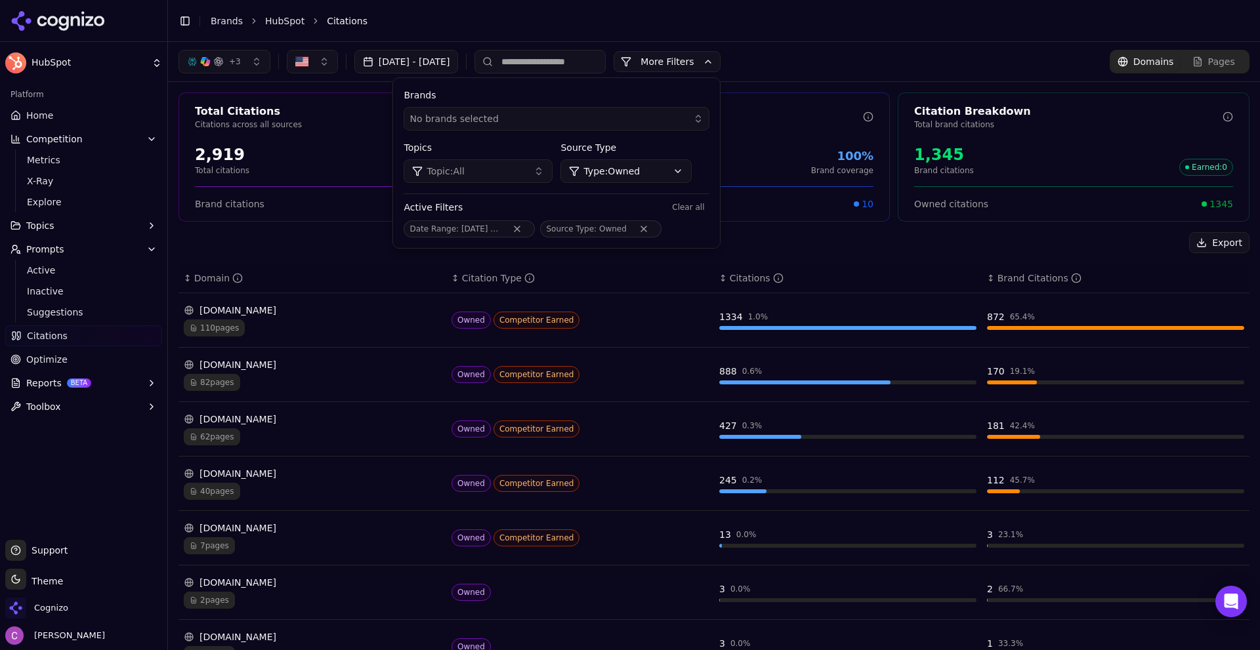
click at [639, 173] on html "HubSpot Platform Home Competition Metrics X-Ray Explore Topics Prompts Active I…" at bounding box center [630, 325] width 1260 height 650
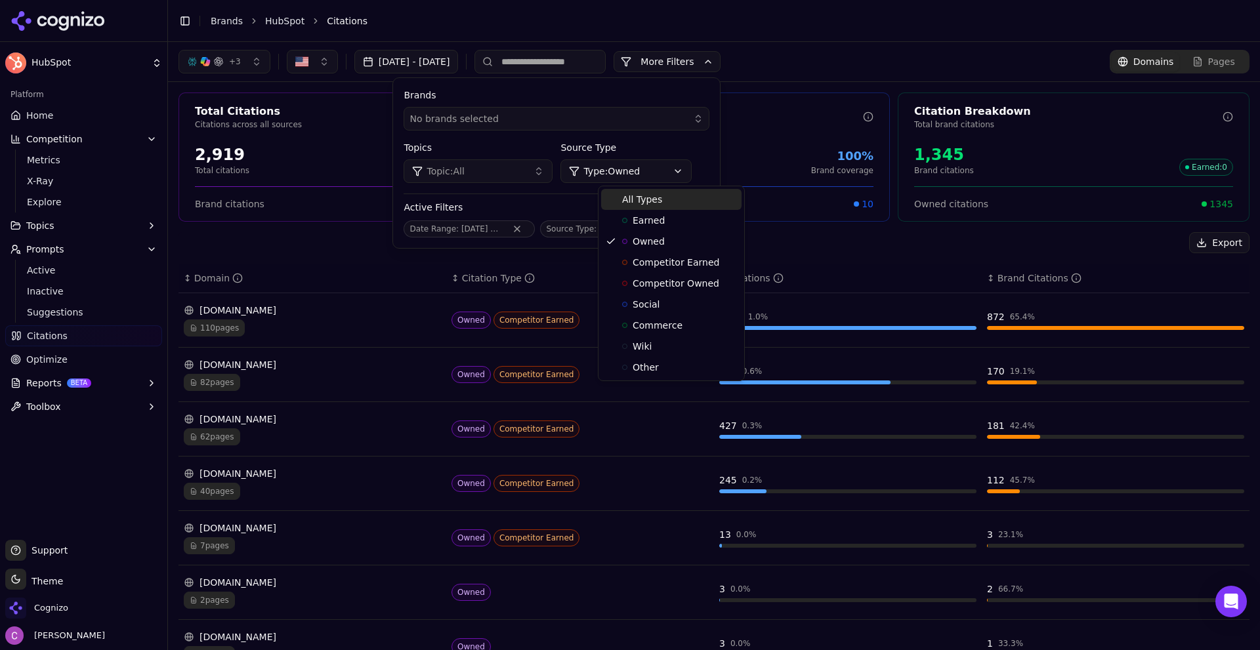
click at [637, 196] on span "All Types" at bounding box center [642, 199] width 40 height 13
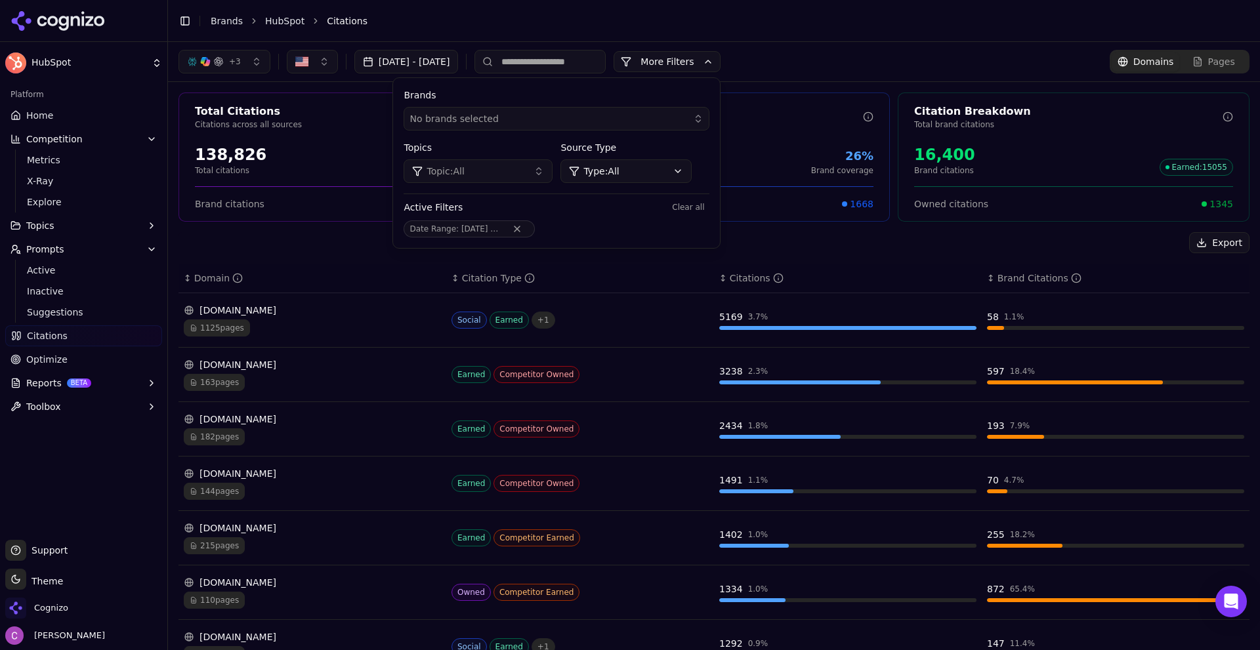
drag, startPoint x: 828, startPoint y: 244, endPoint x: 775, endPoint y: 220, distance: 58.2
click at [829, 244] on div "Export" at bounding box center [714, 242] width 1071 height 21
click at [712, 57] on button "More Filters" at bounding box center [667, 61] width 107 height 21
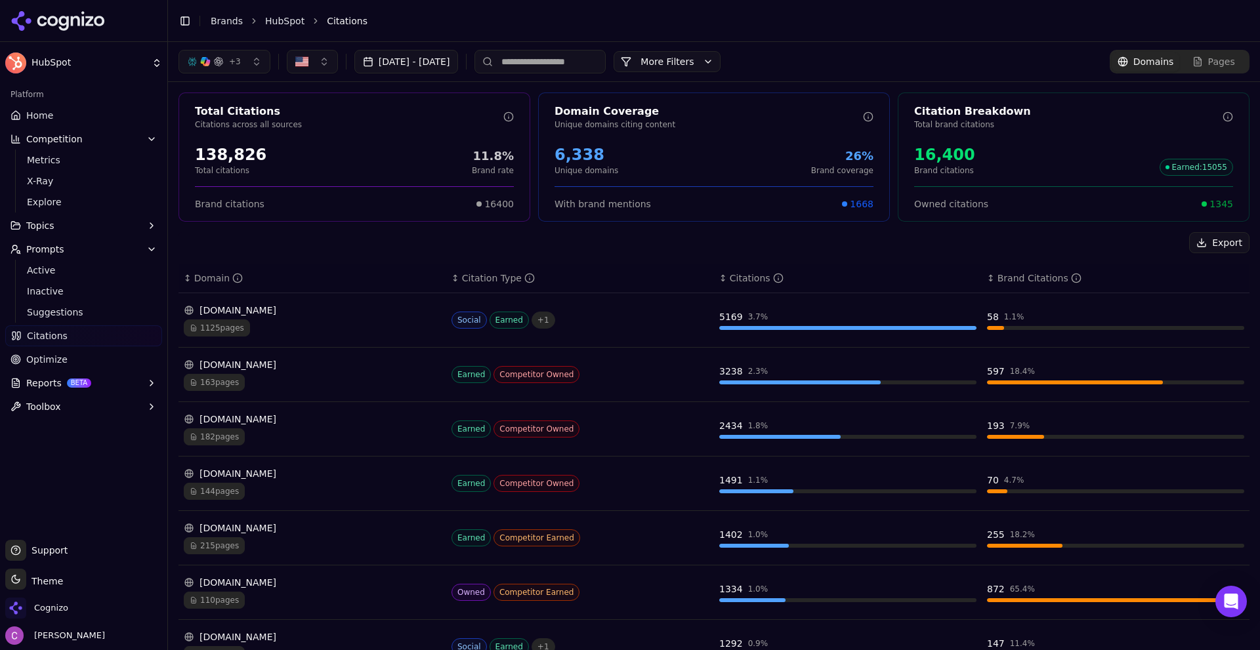
click at [1217, 204] on span "1345" at bounding box center [1222, 204] width 24 height 13
click at [1217, 203] on span "1345" at bounding box center [1222, 204] width 24 height 13
click at [1216, 203] on span "1345" at bounding box center [1222, 204] width 24 height 13
drag, startPoint x: 706, startPoint y: 314, endPoint x: 755, endPoint y: 319, distance: 49.5
click at [755, 319] on tr "reddit.com 1125 pages Social Earned + 1 5169 3.7 % 58 1.1 %" at bounding box center [714, 320] width 1071 height 54
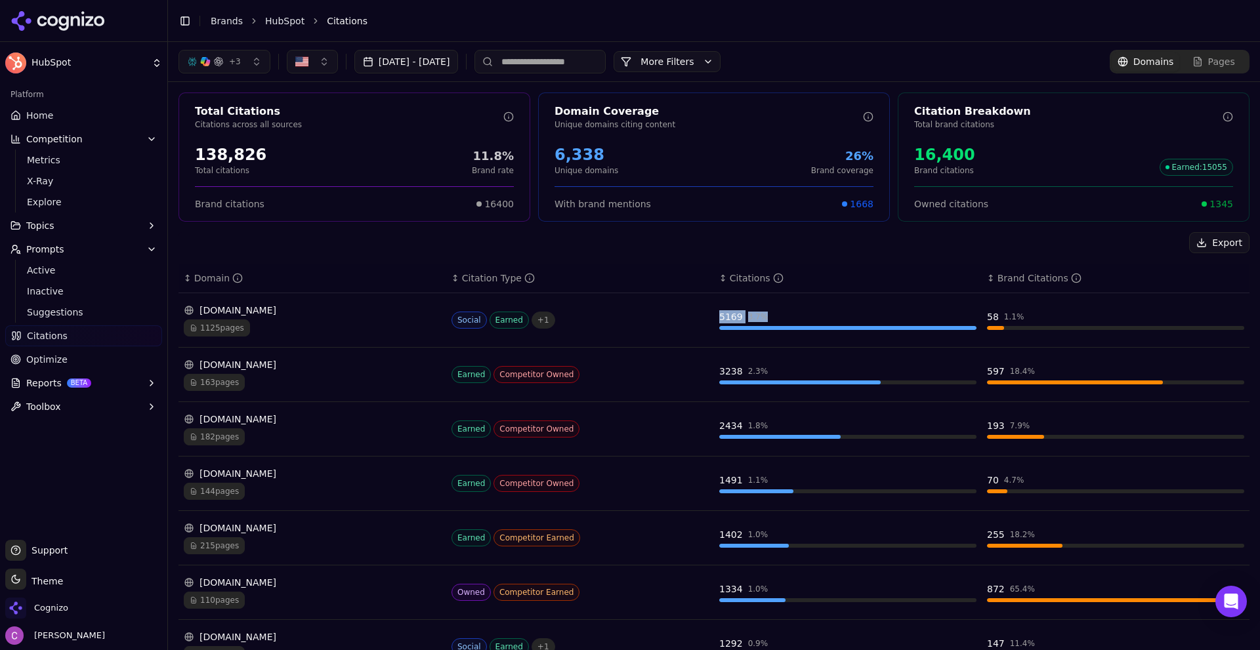
click at [729, 314] on div "5169" at bounding box center [731, 316] width 24 height 13
drag, startPoint x: 975, startPoint y: 316, endPoint x: 1018, endPoint y: 324, distance: 44.2
click at [1016, 324] on td "58 1.1 %" at bounding box center [1116, 320] width 268 height 54
click at [897, 238] on div "Export" at bounding box center [714, 242] width 1071 height 21
click at [345, 310] on div "reddit.com" at bounding box center [312, 310] width 257 height 13
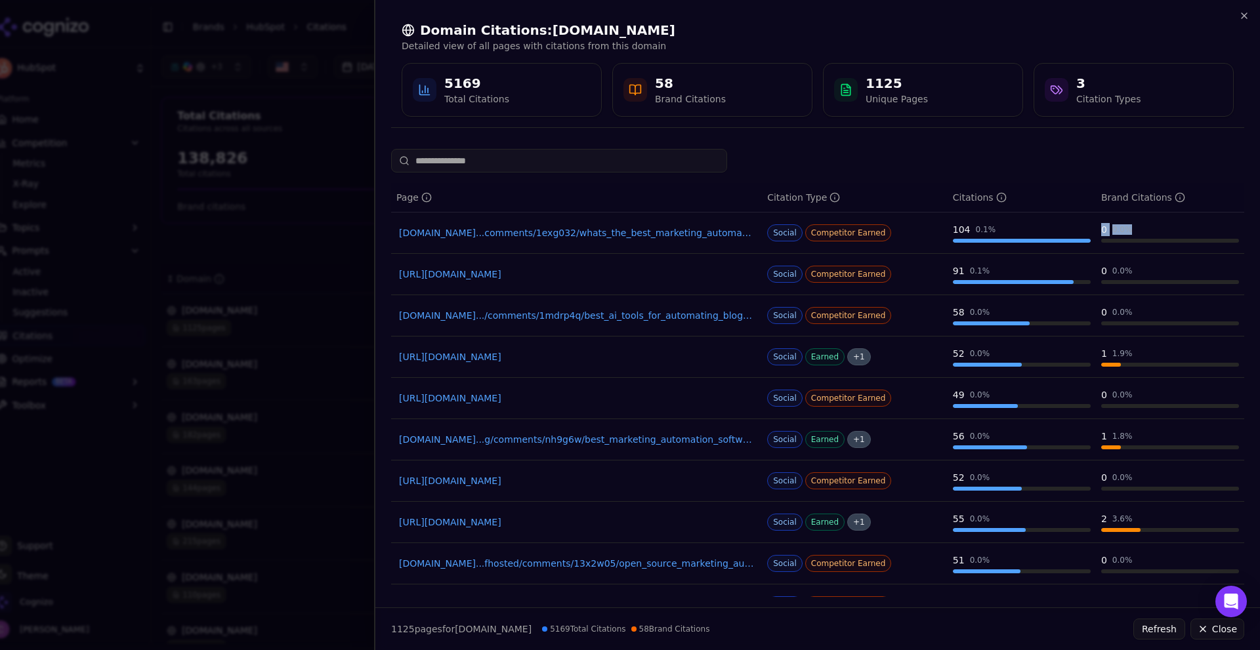
drag, startPoint x: 1088, startPoint y: 233, endPoint x: 1124, endPoint y: 232, distance: 35.4
click at [1123, 233] on td "0 0.0 %" at bounding box center [1170, 233] width 148 height 41
click at [1153, 223] on td "0 0.0 %" at bounding box center [1170, 233] width 148 height 41
drag, startPoint x: 1089, startPoint y: 232, endPoint x: 1124, endPoint y: 238, distance: 35.4
click at [1124, 238] on td "0 0.0 %" at bounding box center [1170, 233] width 148 height 41
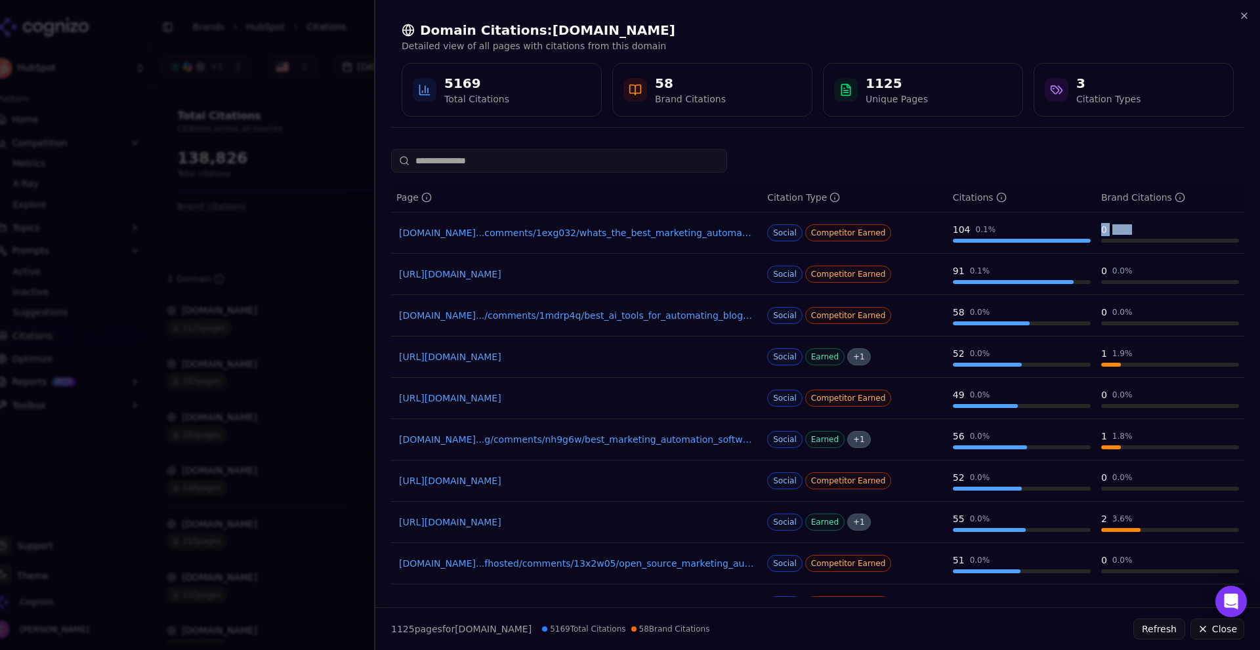
click at [1138, 230] on div "0 0.0 %" at bounding box center [1170, 229] width 138 height 13
drag, startPoint x: 936, startPoint y: 228, endPoint x: 987, endPoint y: 236, distance: 51.1
click at [987, 236] on tr "reddit.com...comments/1exg032/whats_the_best_marketing_automation_tool_out_ther…" at bounding box center [817, 233] width 853 height 41
drag, startPoint x: 1105, startPoint y: 226, endPoint x: 1162, endPoint y: 232, distance: 57.5
click at [1162, 234] on td "0 0.0 %" at bounding box center [1170, 233] width 148 height 41
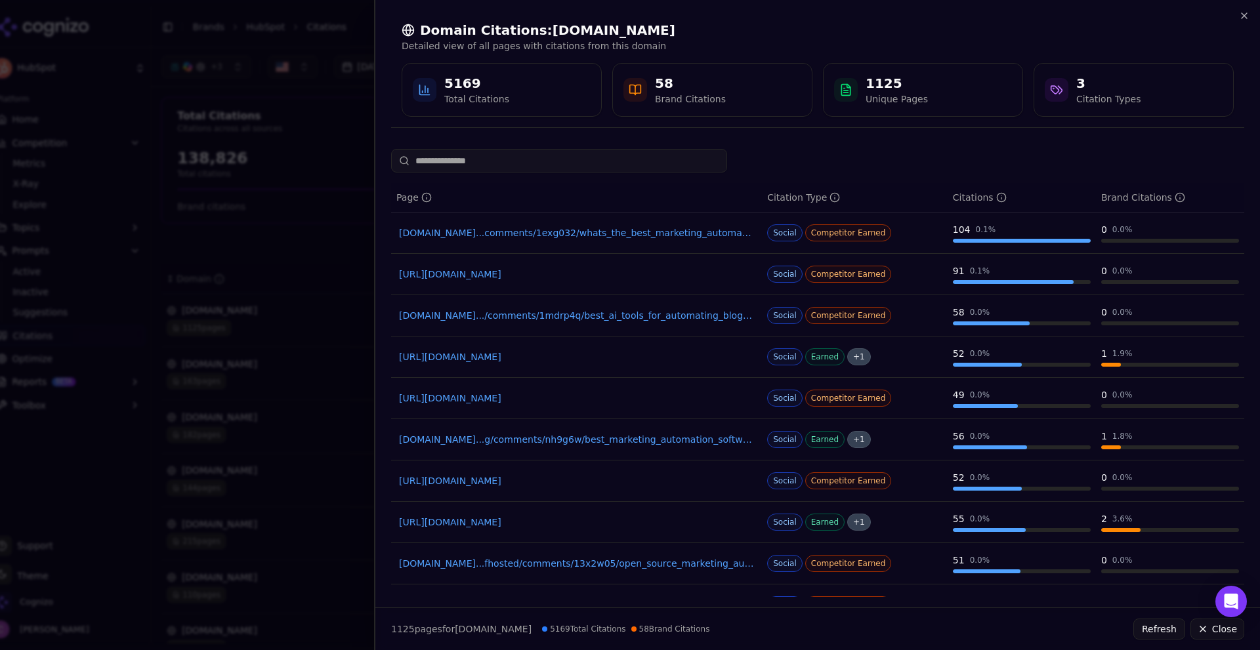
click at [1105, 158] on div at bounding box center [817, 161] width 853 height 24
click at [1241, 14] on icon "button" at bounding box center [1244, 16] width 11 height 11
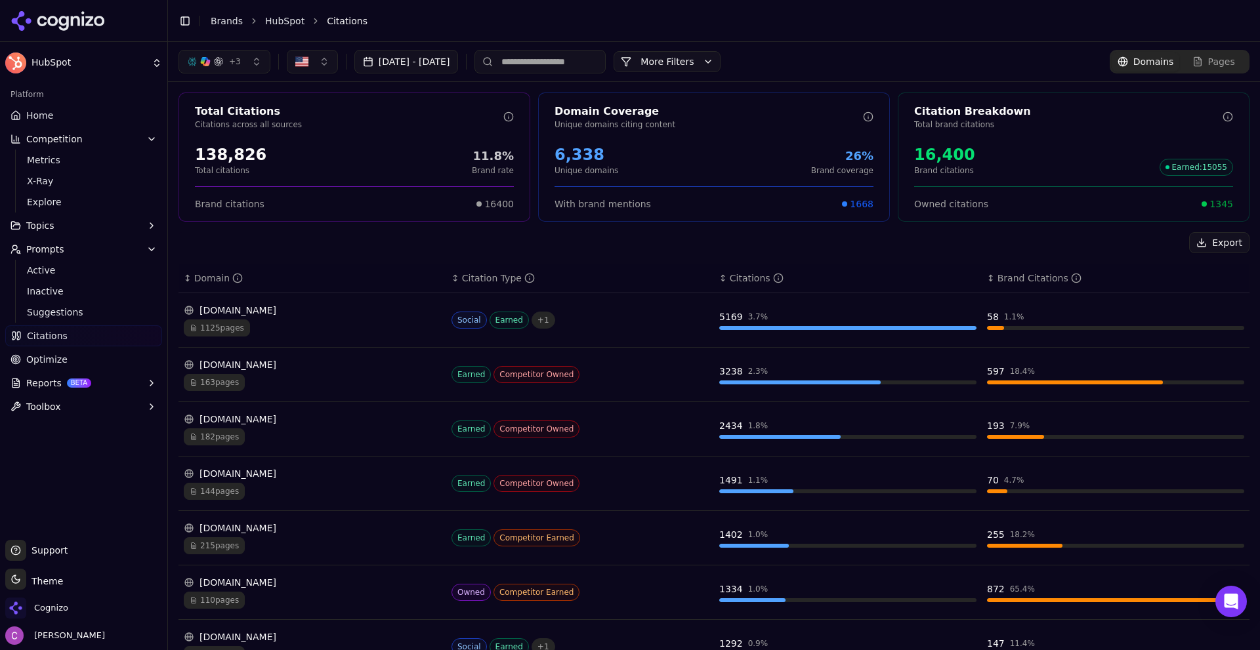
click at [93, 364] on link "Optimize" at bounding box center [83, 359] width 157 height 21
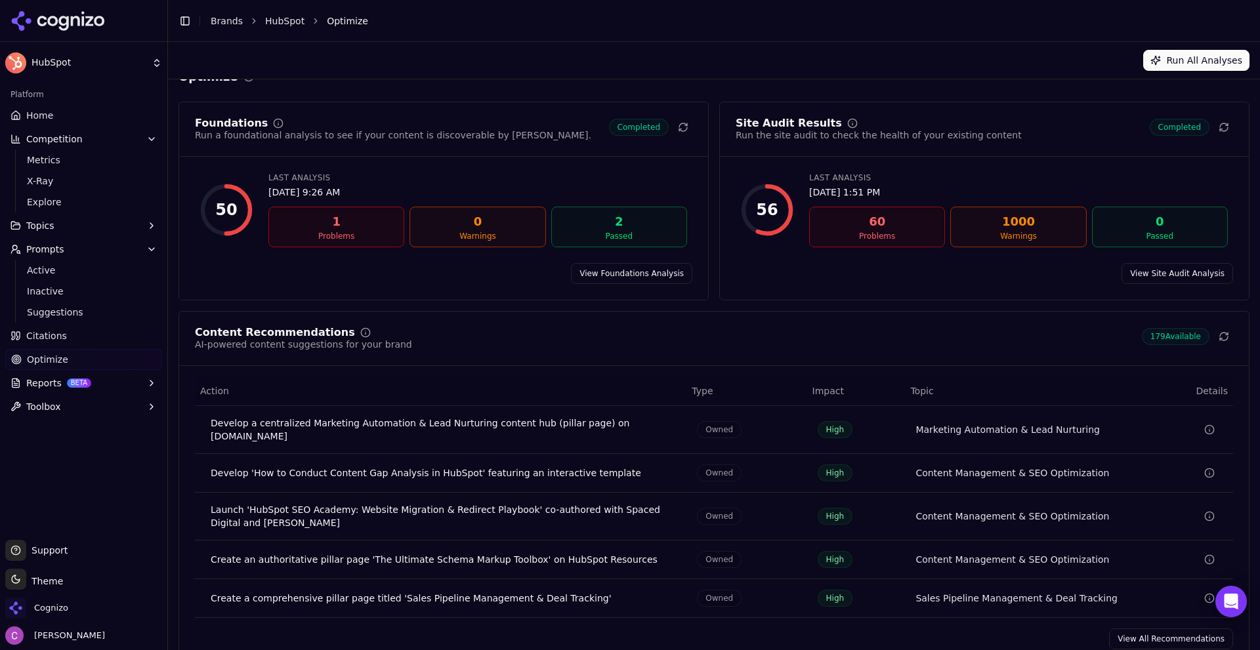
scroll to position [39, 0]
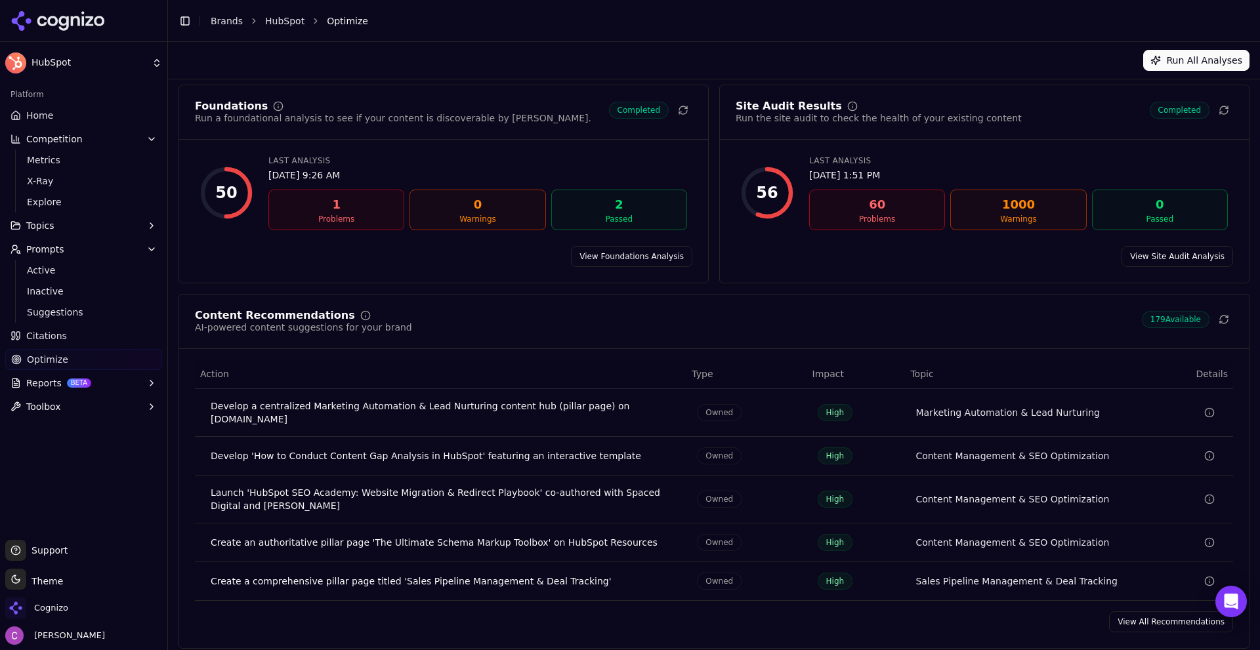
click at [1154, 616] on link "View All Recommendations" at bounding box center [1171, 622] width 124 height 21
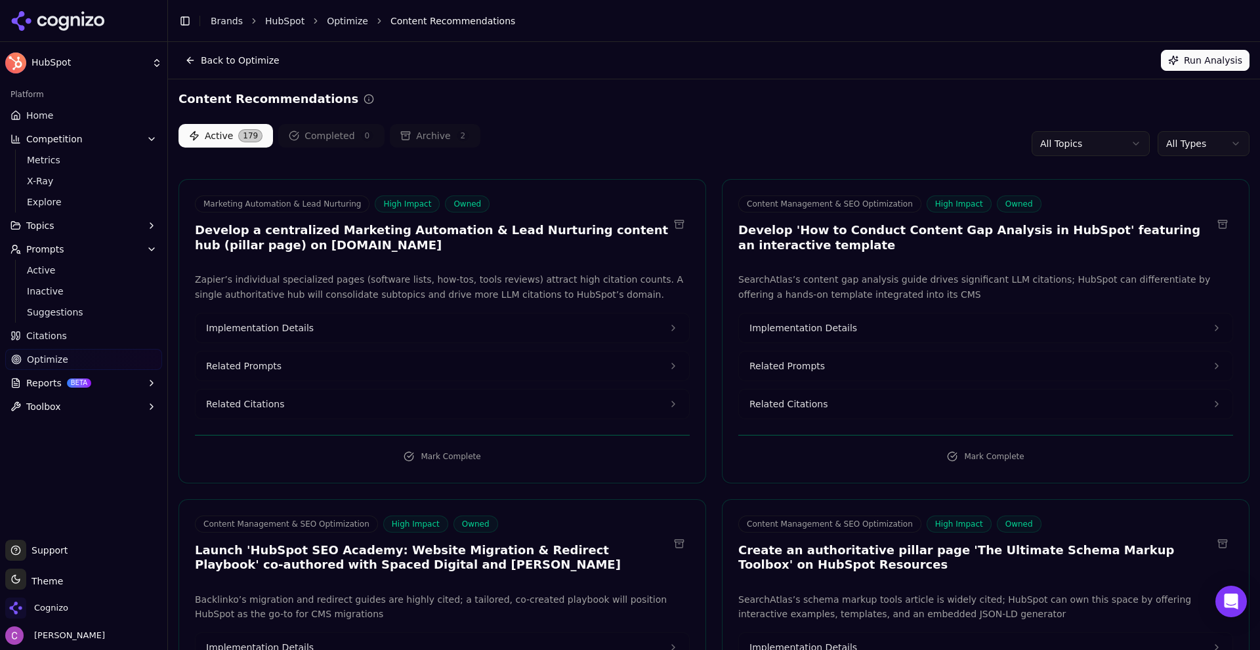
click at [717, 150] on div "Active 179 Completed 0 Archive 2 All Topics All Types" at bounding box center [714, 143] width 1071 height 39
drag, startPoint x: 223, startPoint y: 234, endPoint x: 346, endPoint y: 233, distance: 123.4
click at [346, 233] on h3 "Develop a centralized Marketing Automation & Lead Nurturing content hub (pillar…" at bounding box center [432, 238] width 474 height 30
click at [345, 234] on h3 "Develop a centralized Marketing Automation & Lead Nurturing content hub (pillar…" at bounding box center [432, 238] width 474 height 30
click at [297, 373] on button "Related Prompts" at bounding box center [443, 366] width 494 height 29
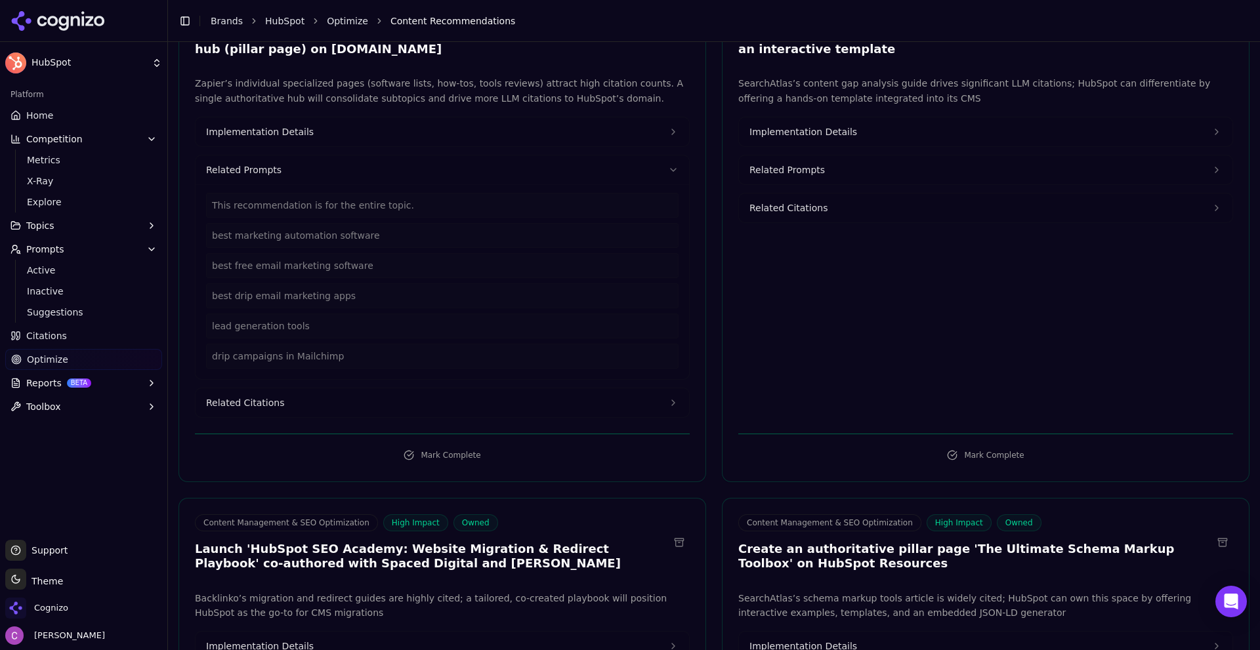
scroll to position [197, 0]
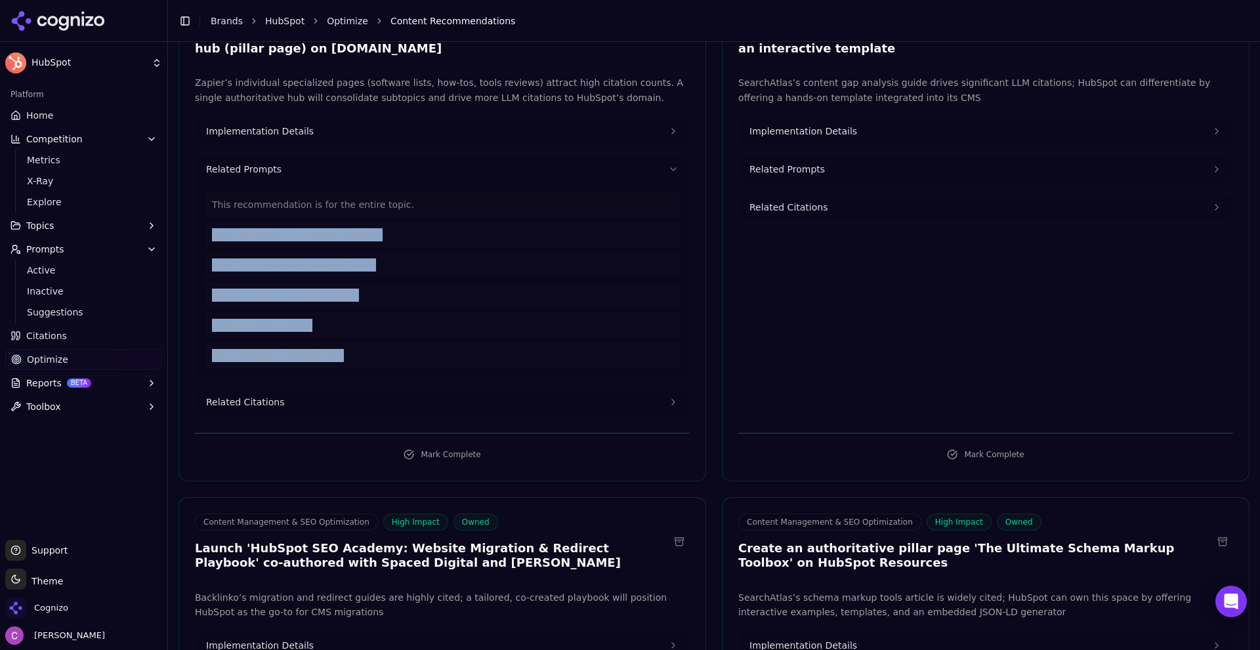
drag, startPoint x: 347, startPoint y: 356, endPoint x: 255, endPoint y: 233, distance: 153.9
click at [200, 232] on div "This recommendation is for the entire topic. best marketing automation software…" at bounding box center [443, 281] width 494 height 195
click at [228, 404] on span "Related Citations" at bounding box center [245, 402] width 78 height 13
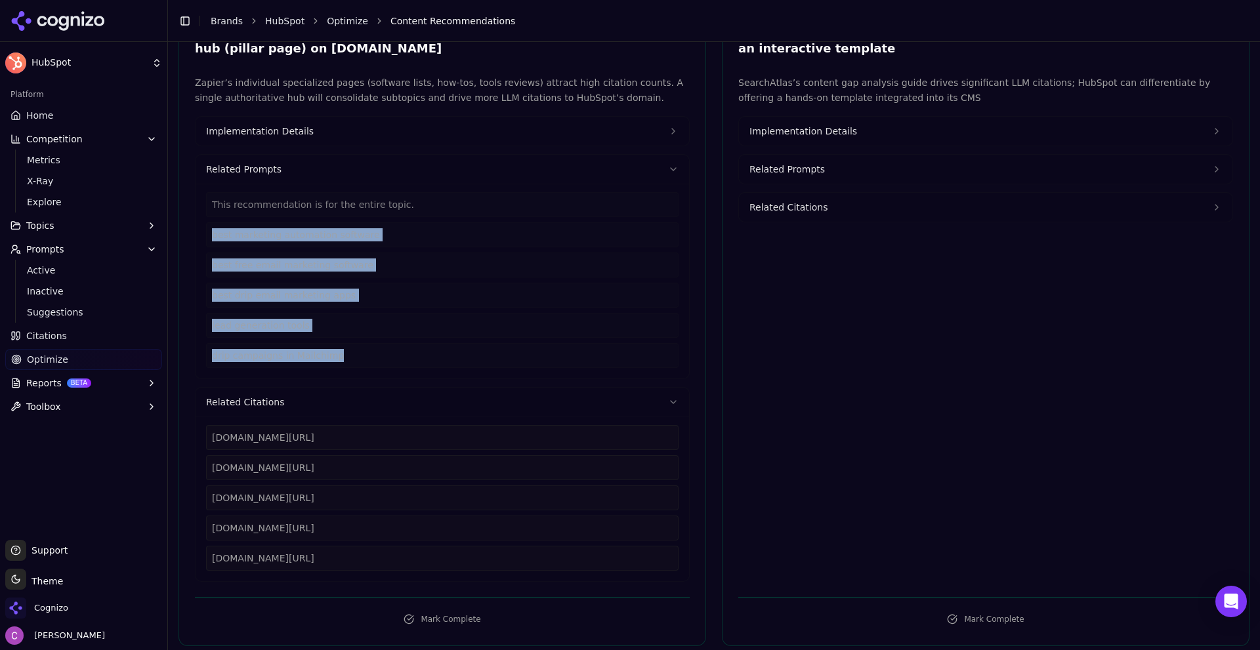
drag, startPoint x: 402, startPoint y: 557, endPoint x: 198, endPoint y: 428, distance: 241.8
click at [198, 428] on div "zapier.com/blog/best-marketing-automation-software zapier.com/blog/free-email-m…" at bounding box center [443, 499] width 494 height 165
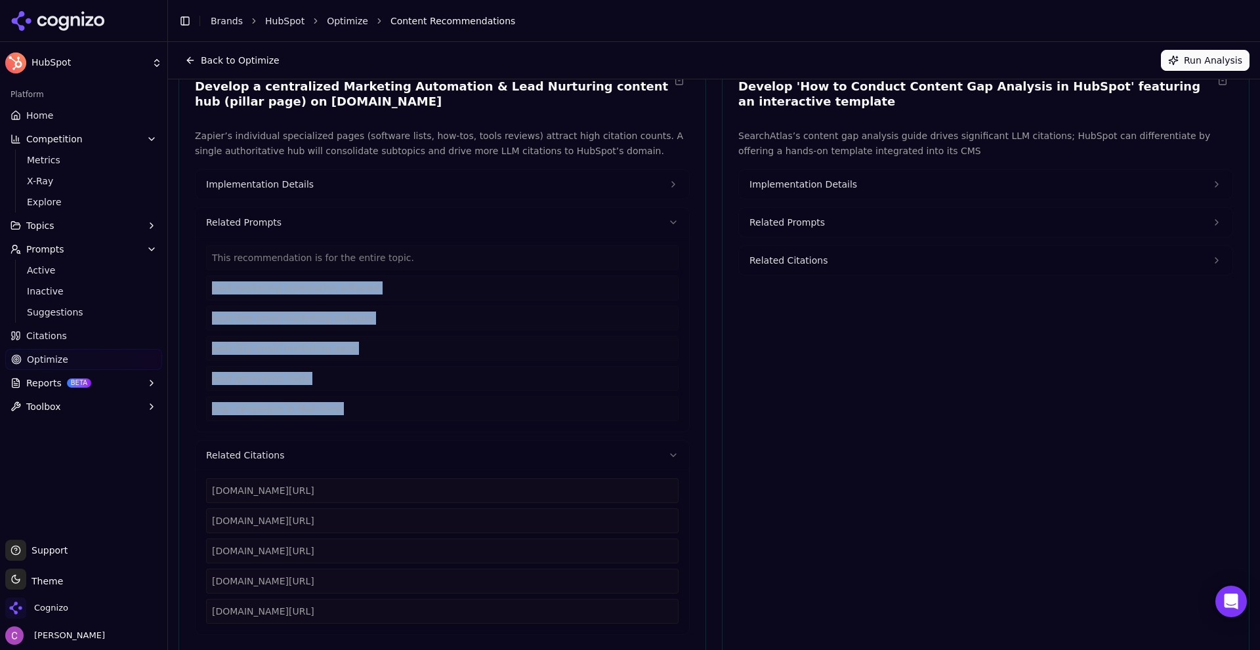
scroll to position [66, 0]
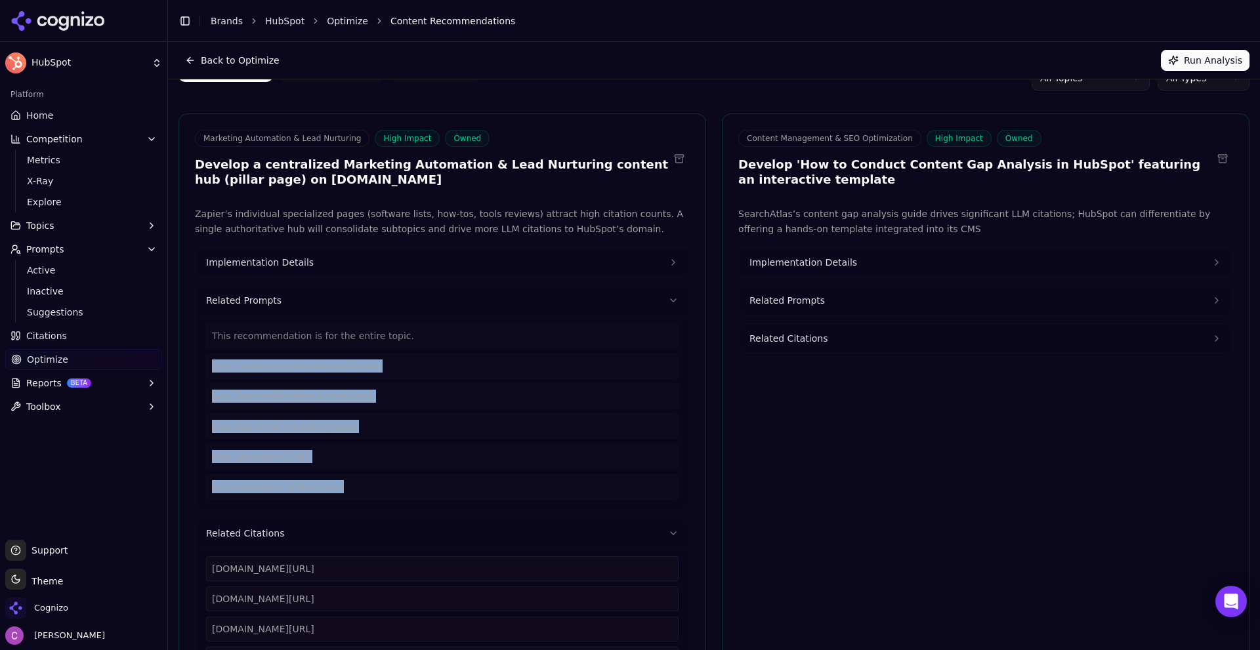
click at [321, 255] on button "Implementation Details" at bounding box center [443, 262] width 494 height 29
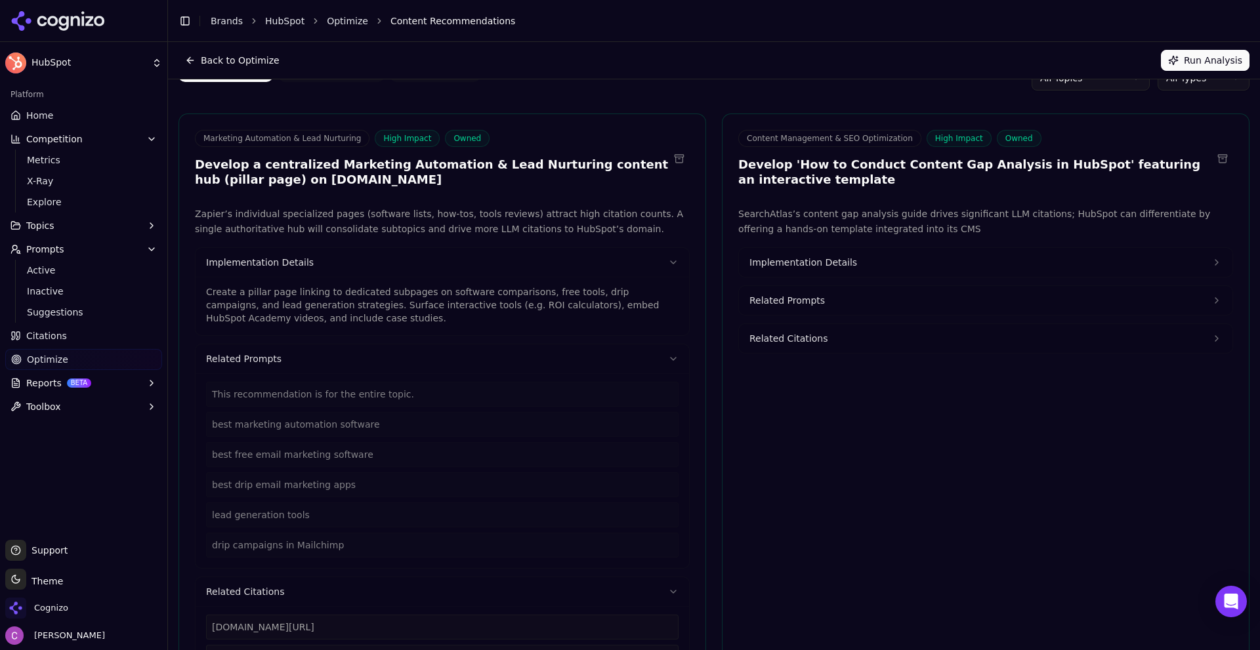
click at [302, 297] on p "Create a pillar page linking to dedicated subpages on software comparisons, fre…" at bounding box center [442, 305] width 473 height 39
click at [301, 297] on p "Create a pillar page linking to dedicated subpages on software comparisons, fre…" at bounding box center [442, 305] width 473 height 39
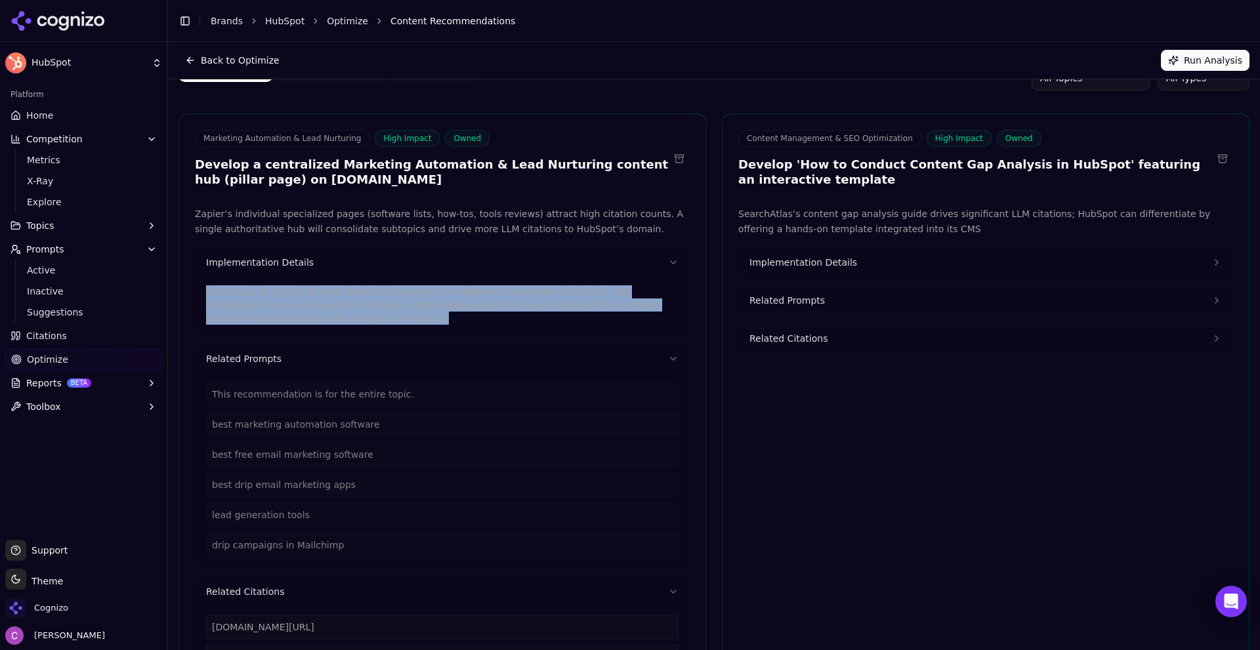
click at [299, 297] on p "Create a pillar page linking to dedicated subpages on software comparisons, fre…" at bounding box center [442, 305] width 473 height 39
click at [742, 258] on button "Implementation Details" at bounding box center [986, 262] width 494 height 29
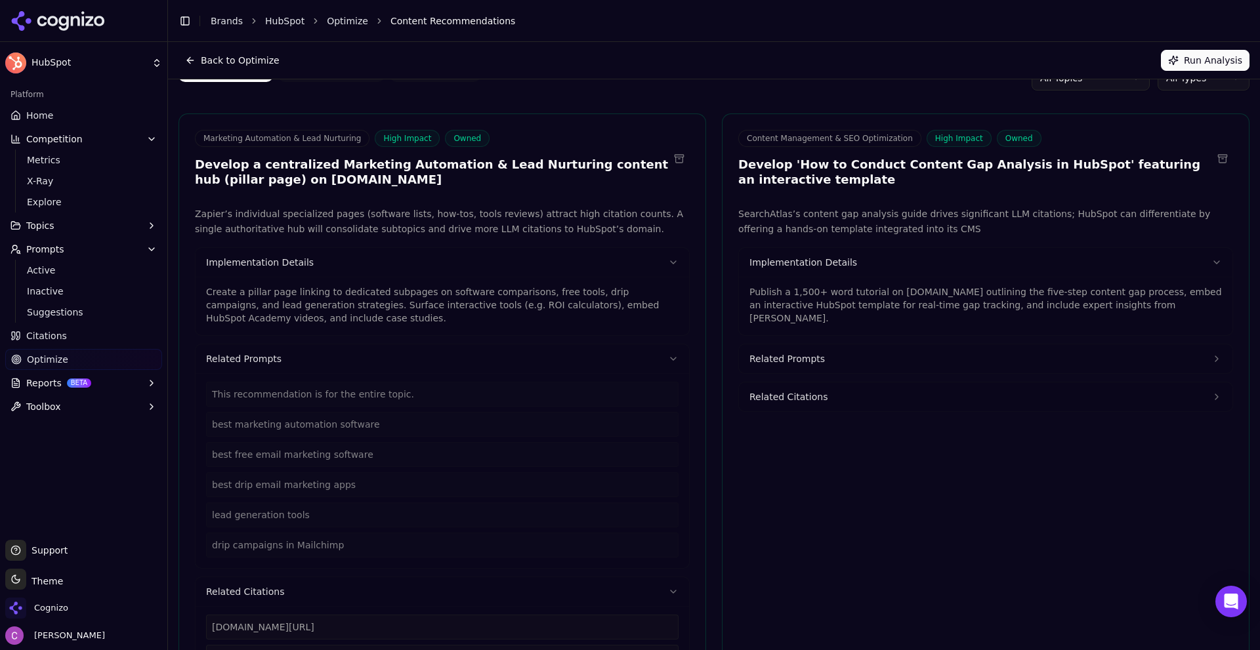
click at [774, 296] on p "Publish a 1,500+ word tutorial on blog.hubspot.com outlining the five-step cont…" at bounding box center [986, 305] width 473 height 39
click at [774, 295] on p "Publish a 1,500+ word tutorial on blog.hubspot.com outlining the five-step cont…" at bounding box center [986, 305] width 473 height 39
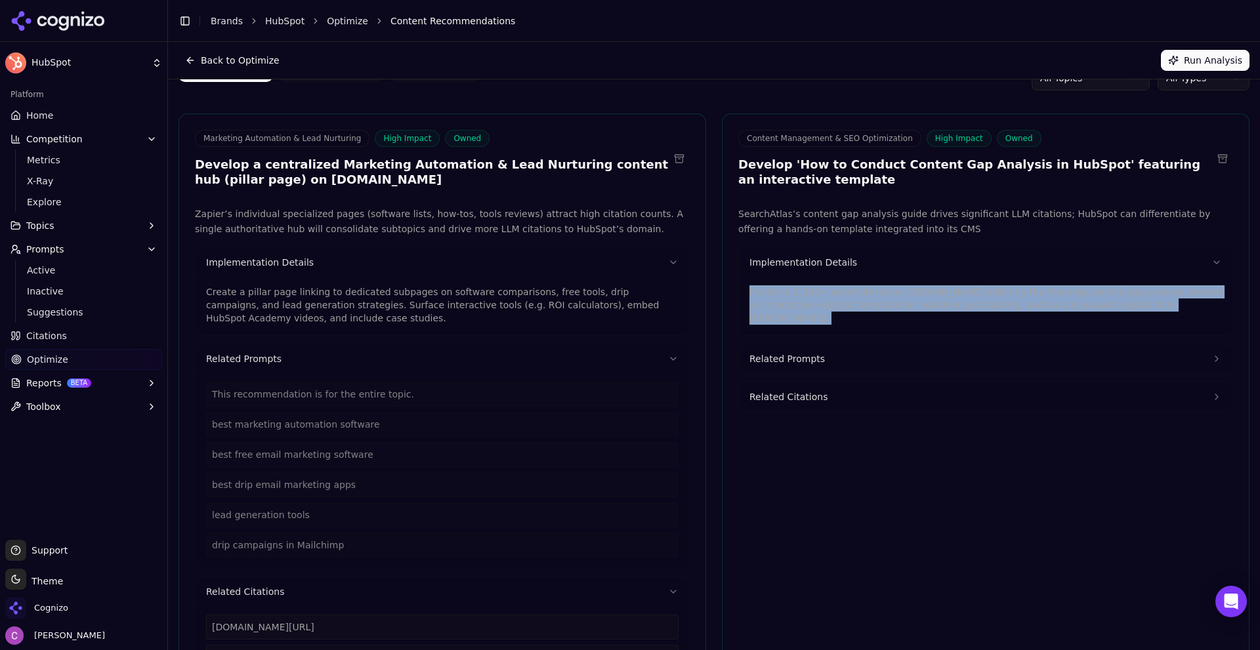
click at [774, 295] on p "Publish a 1,500+ word tutorial on blog.hubspot.com outlining the five-step cont…" at bounding box center [986, 305] width 473 height 39
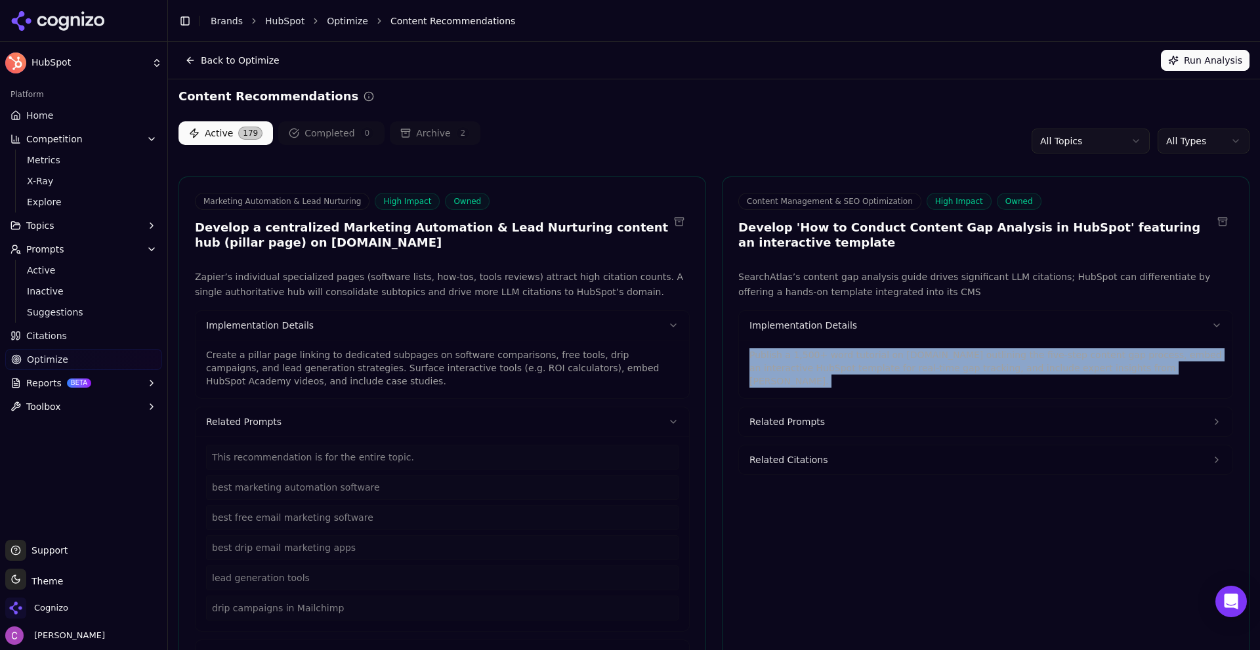
scroll to position [0, 0]
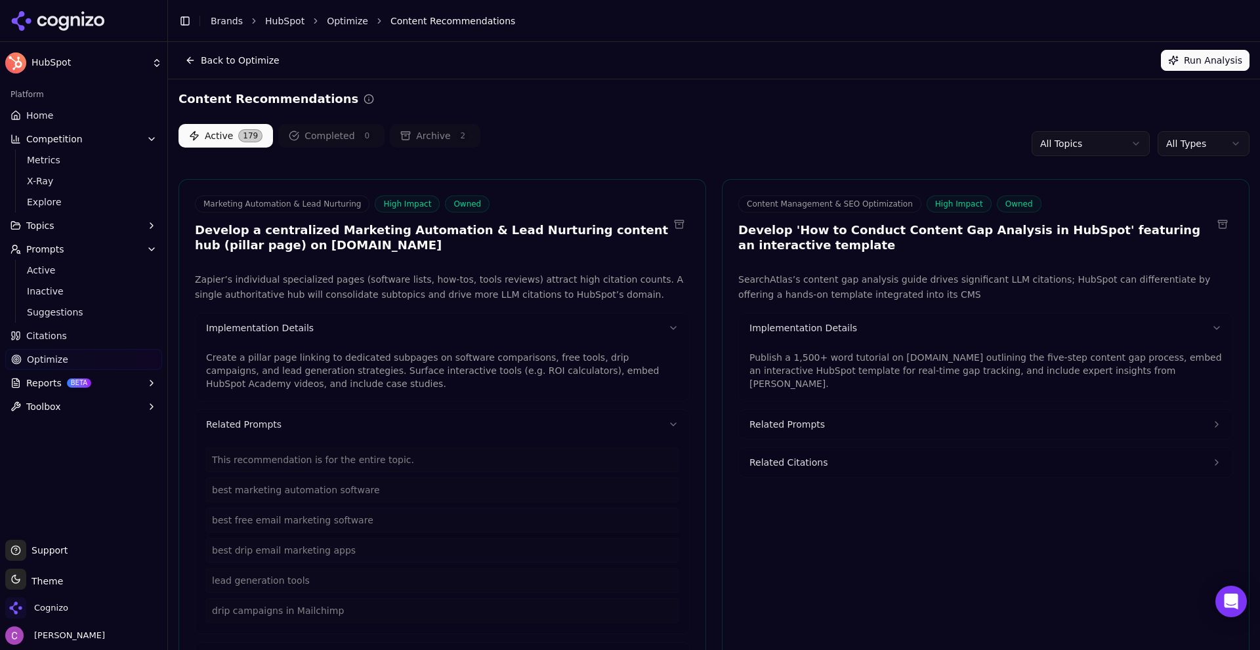
click at [1189, 141] on html "HubSpot Platform Home Competition Metrics X-Ray Explore Topics Prompts Active I…" at bounding box center [630, 325] width 1260 height 650
click at [1190, 141] on html "HubSpot Platform Home Competition Metrics X-Ray Explore Topics Prompts Active I…" at bounding box center [630, 325] width 1260 height 650
click at [1109, 148] on html "HubSpot Platform Home Competition Metrics X-Ray Explore Topics Prompts Active I…" at bounding box center [630, 325] width 1260 height 650
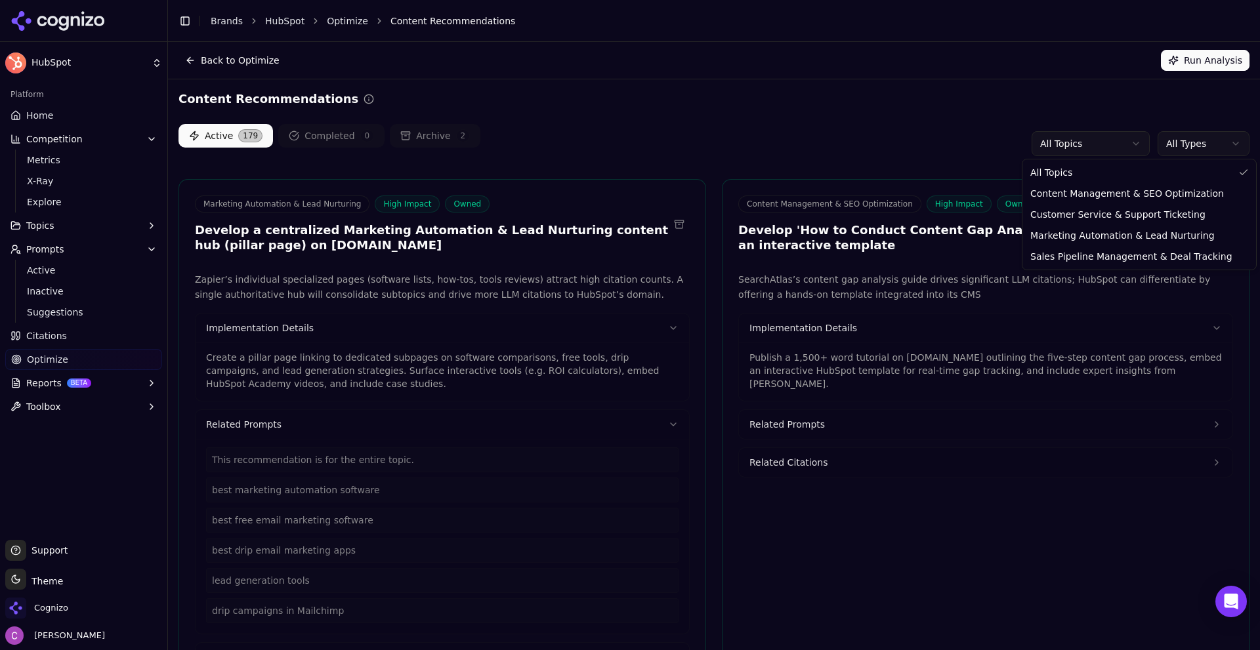
click at [932, 142] on html "HubSpot Platform Home Competition Metrics X-Ray Explore Topics Prompts Active I…" at bounding box center [630, 325] width 1260 height 650
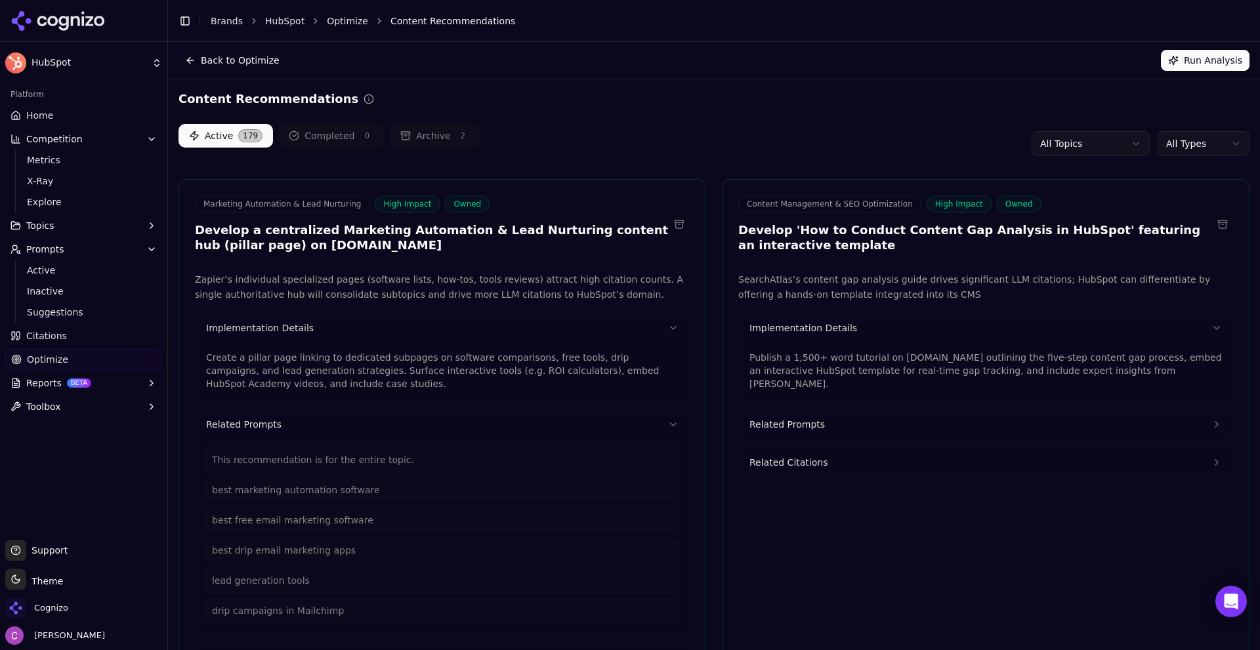
click at [1180, 133] on html "HubSpot Platform Home Competition Metrics X-Ray Explore Topics Prompts Active I…" at bounding box center [630, 325] width 1260 height 650
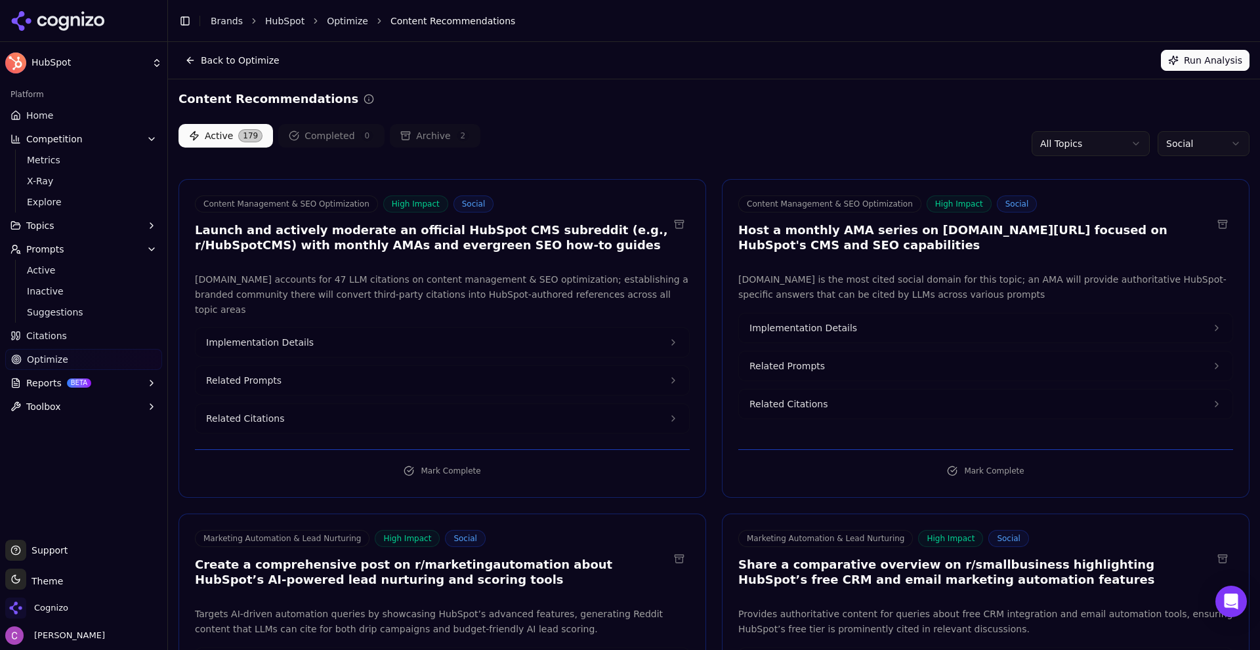
click at [839, 135] on div "Active 179 Completed 0 Archive 2 All Topics Social" at bounding box center [714, 143] width 1071 height 39
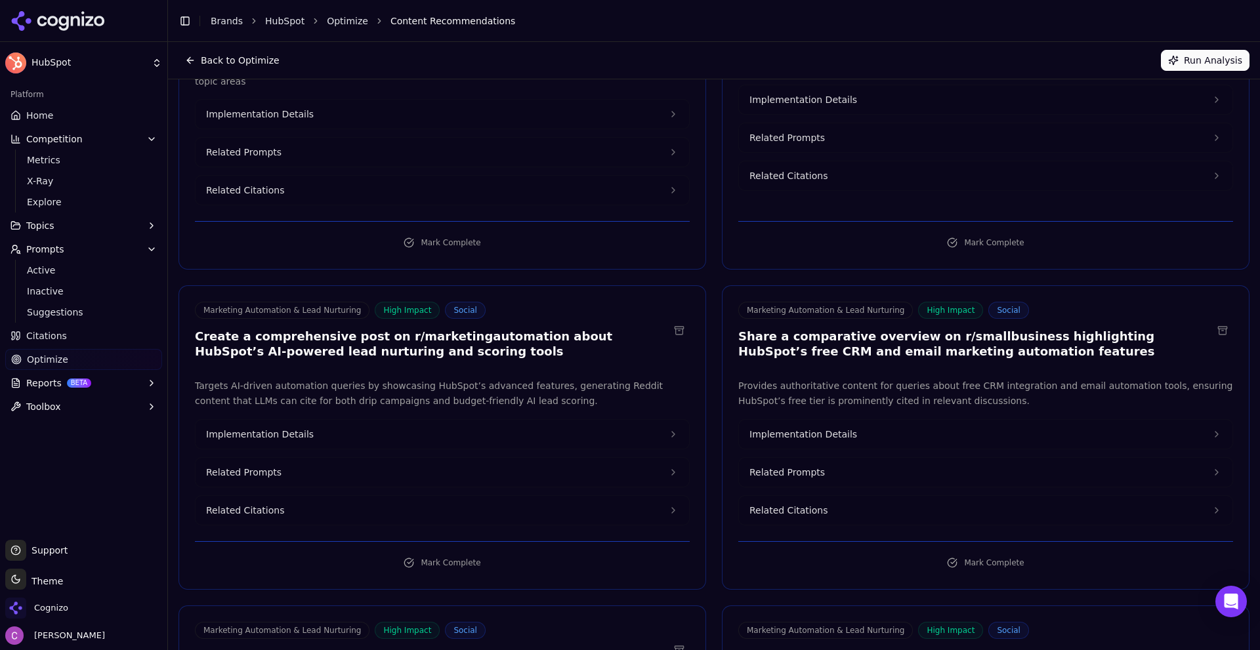
scroll to position [263, 0]
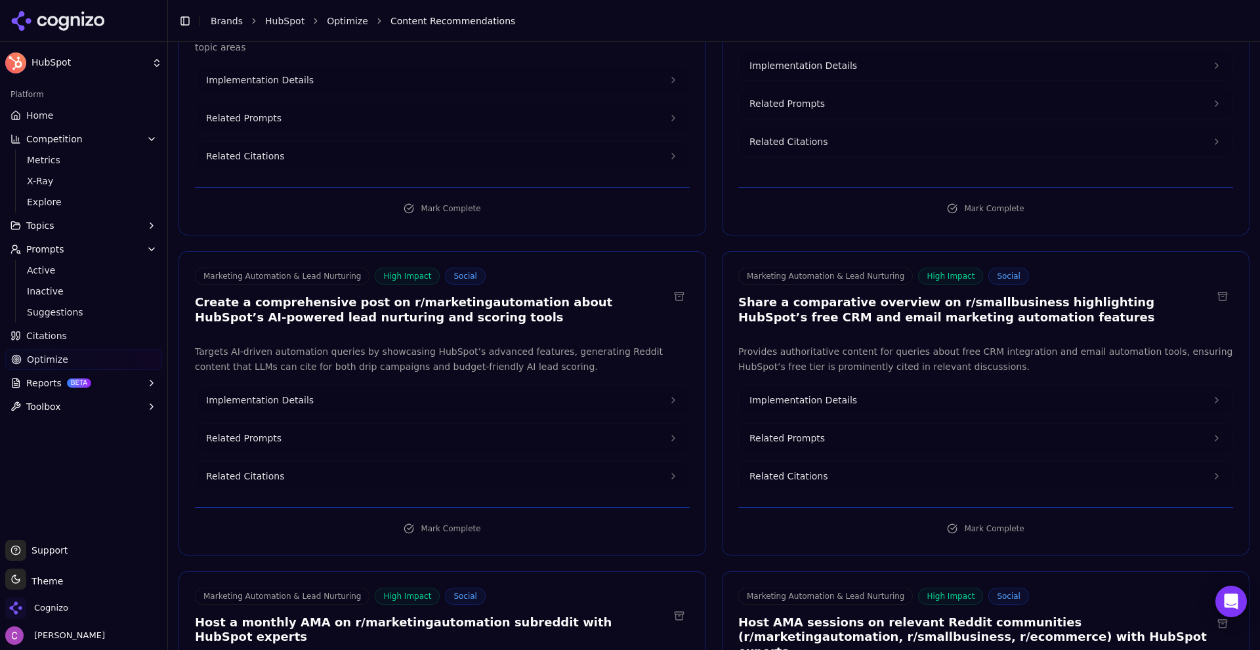
click at [435, 295] on h3 "Create a comprehensive post on r/marketingautomation about HubSpot’s AI-powered…" at bounding box center [432, 310] width 474 height 30
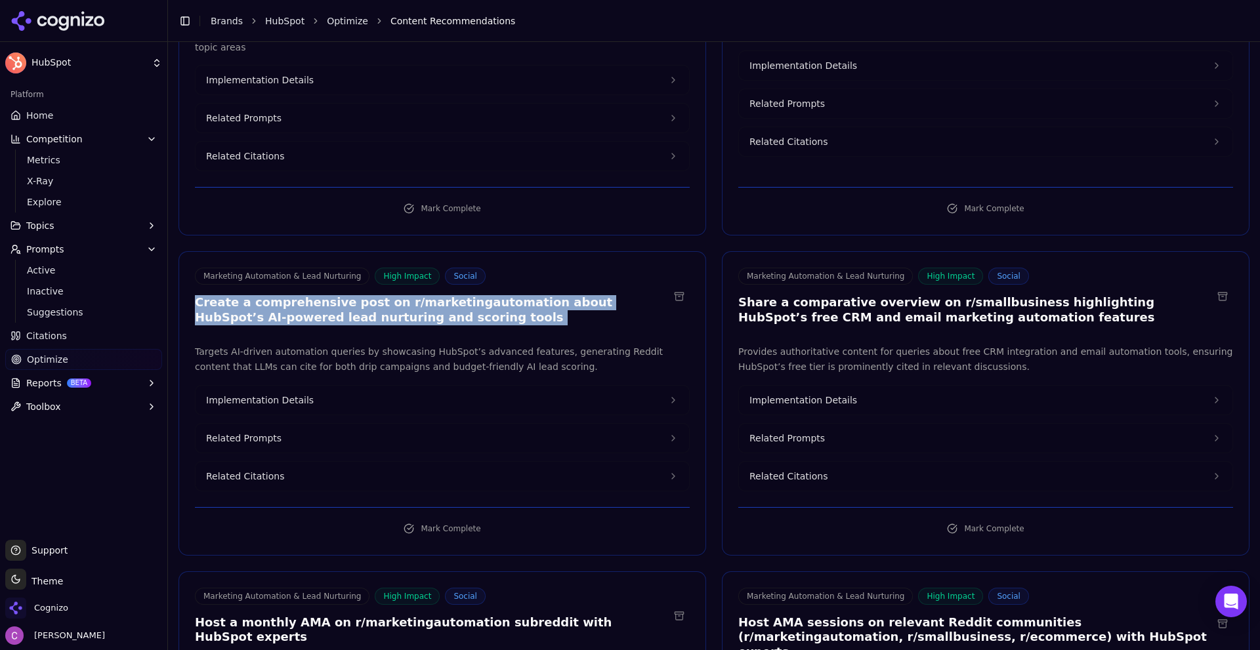
click at [436, 295] on h3 "Create a comprehensive post on r/marketingautomation about HubSpot’s AI-powered…" at bounding box center [432, 310] width 474 height 30
click at [467, 295] on h3 "Create a comprehensive post on r/marketingautomation about HubSpot’s AI-powered…" at bounding box center [432, 310] width 474 height 30
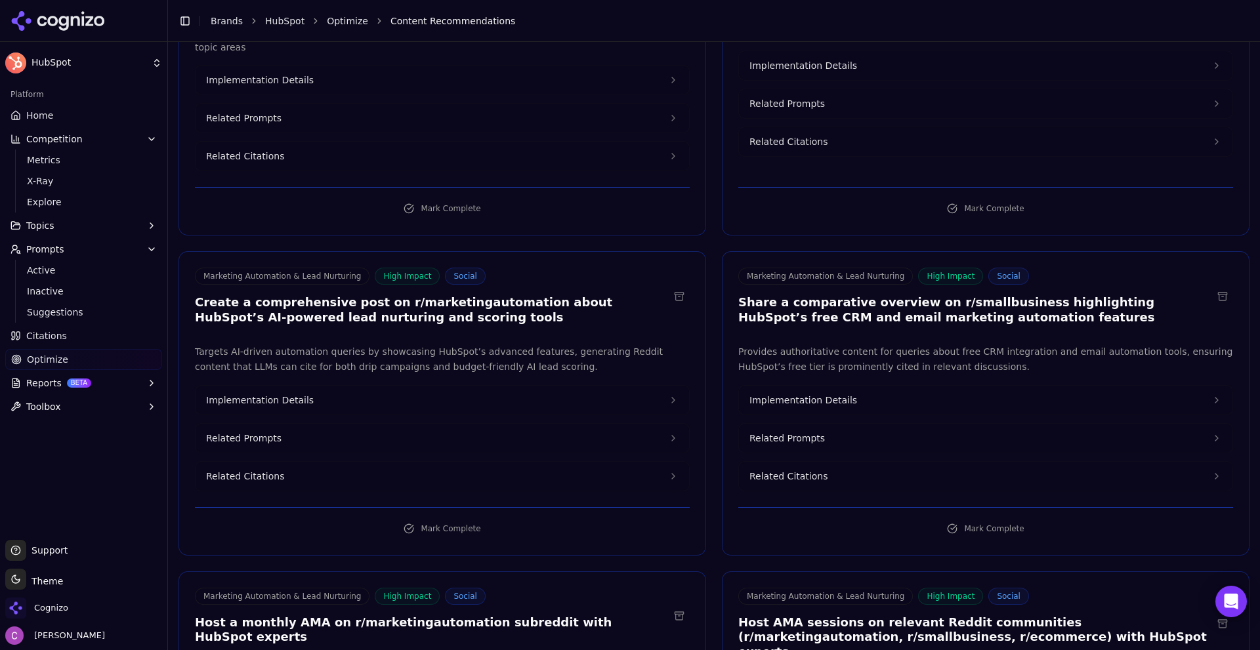
click at [964, 295] on h3 "Share a comparative overview on r/smallbusiness highlighting HubSpot’s free CRM…" at bounding box center [975, 310] width 474 height 30
click at [963, 295] on h3 "Share a comparative overview on r/smallbusiness highlighting HubSpot’s free CRM…" at bounding box center [975, 310] width 474 height 30
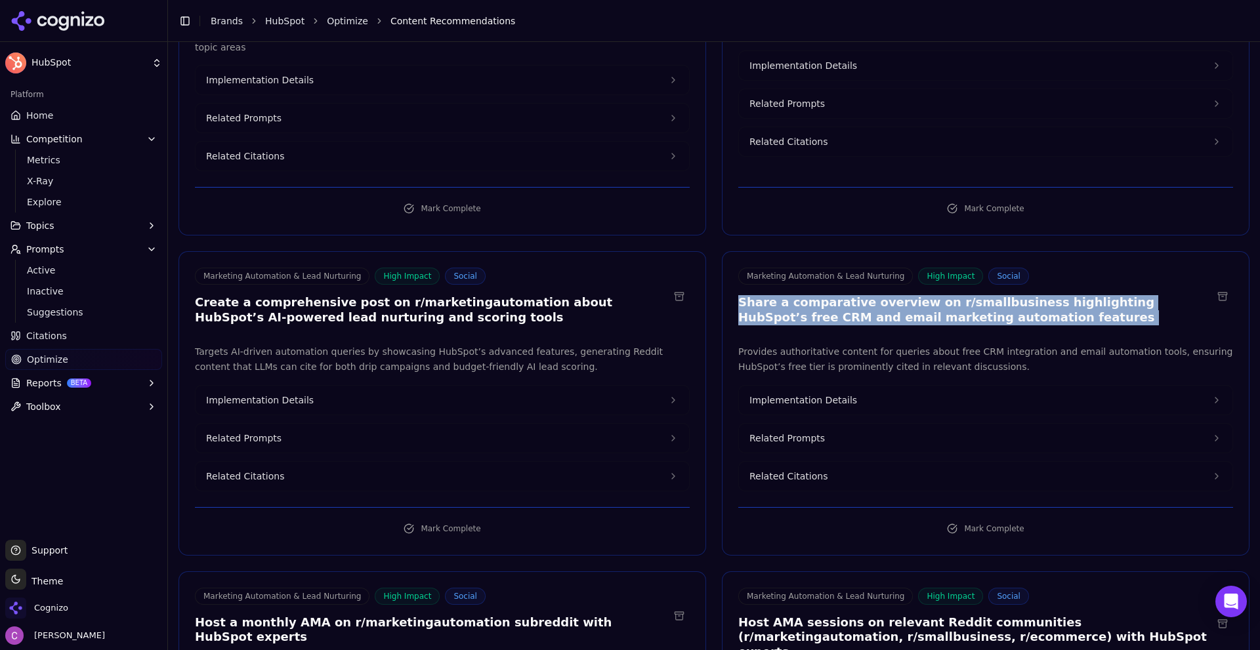
drag, startPoint x: 354, startPoint y: 419, endPoint x: 364, endPoint y: 417, distance: 9.3
click at [355, 424] on button "Related Prompts" at bounding box center [443, 438] width 494 height 29
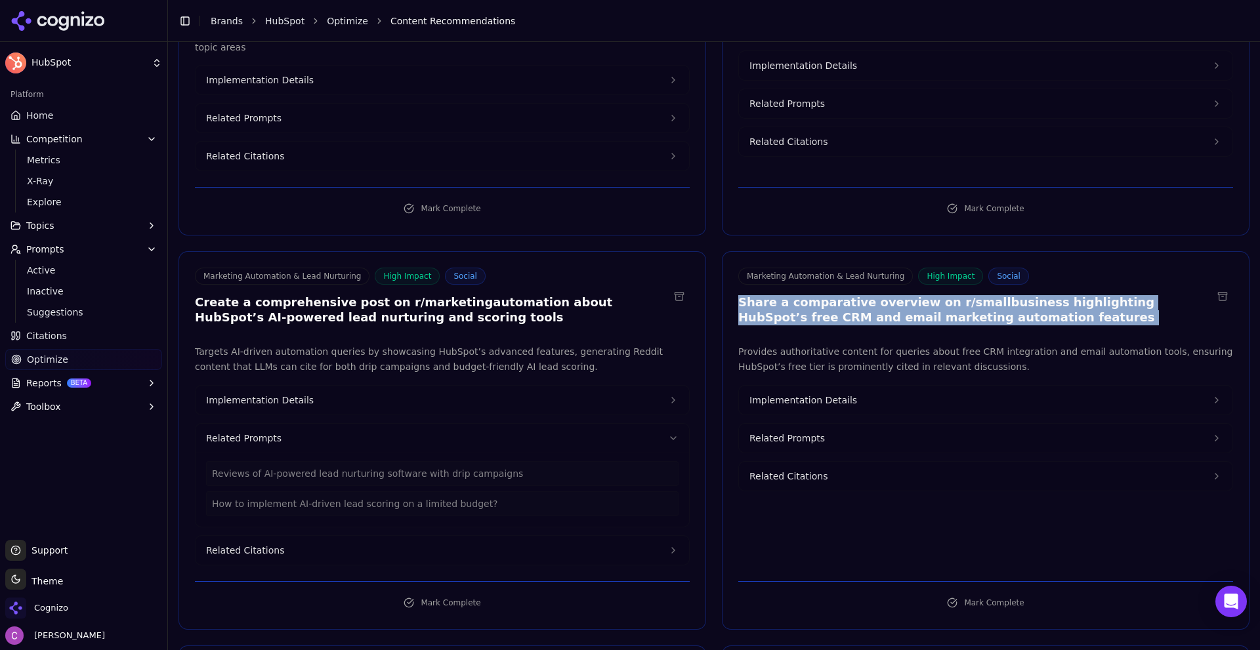
click at [761, 432] on span "Related Prompts" at bounding box center [787, 438] width 75 height 13
click at [826, 386] on button "Implementation Details" at bounding box center [986, 400] width 494 height 29
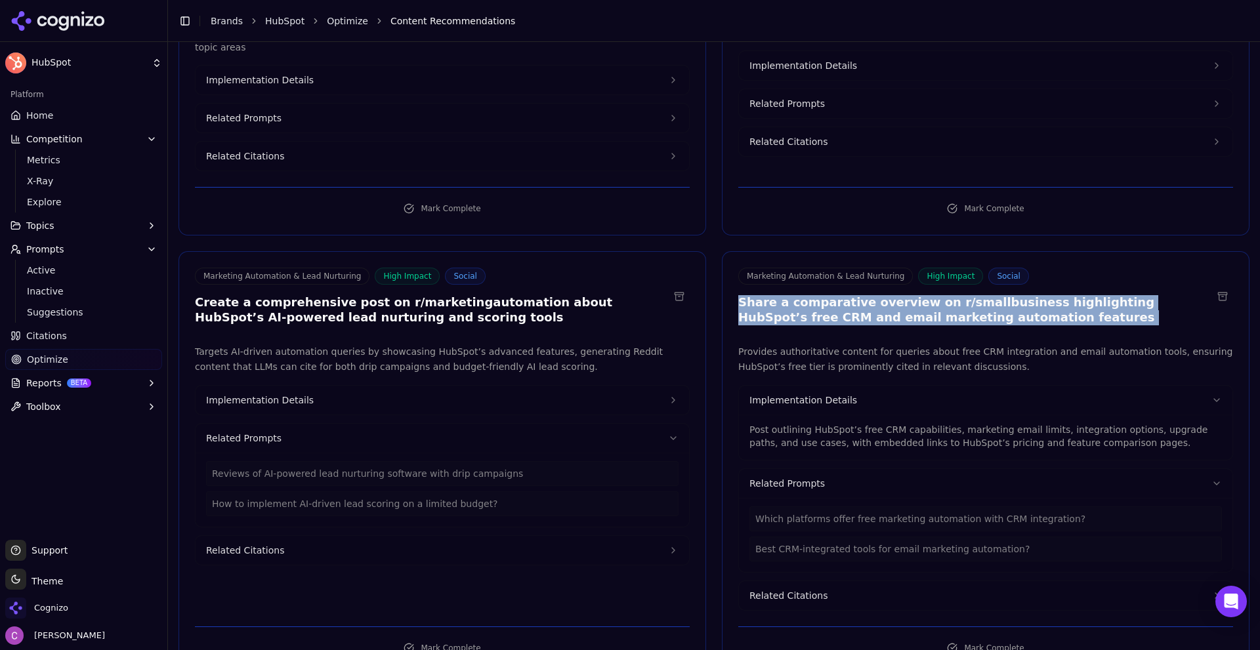
click at [440, 391] on button "Implementation Details" at bounding box center [443, 400] width 494 height 29
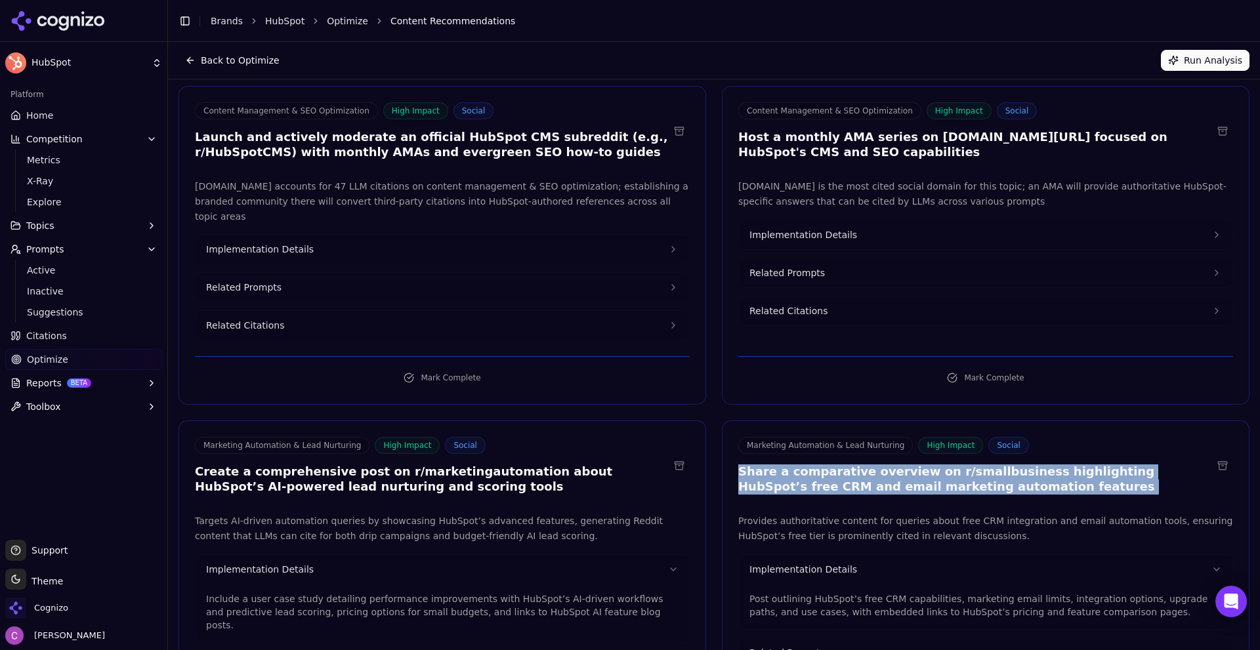
scroll to position [0, 0]
